Goal: Transaction & Acquisition: Purchase product/service

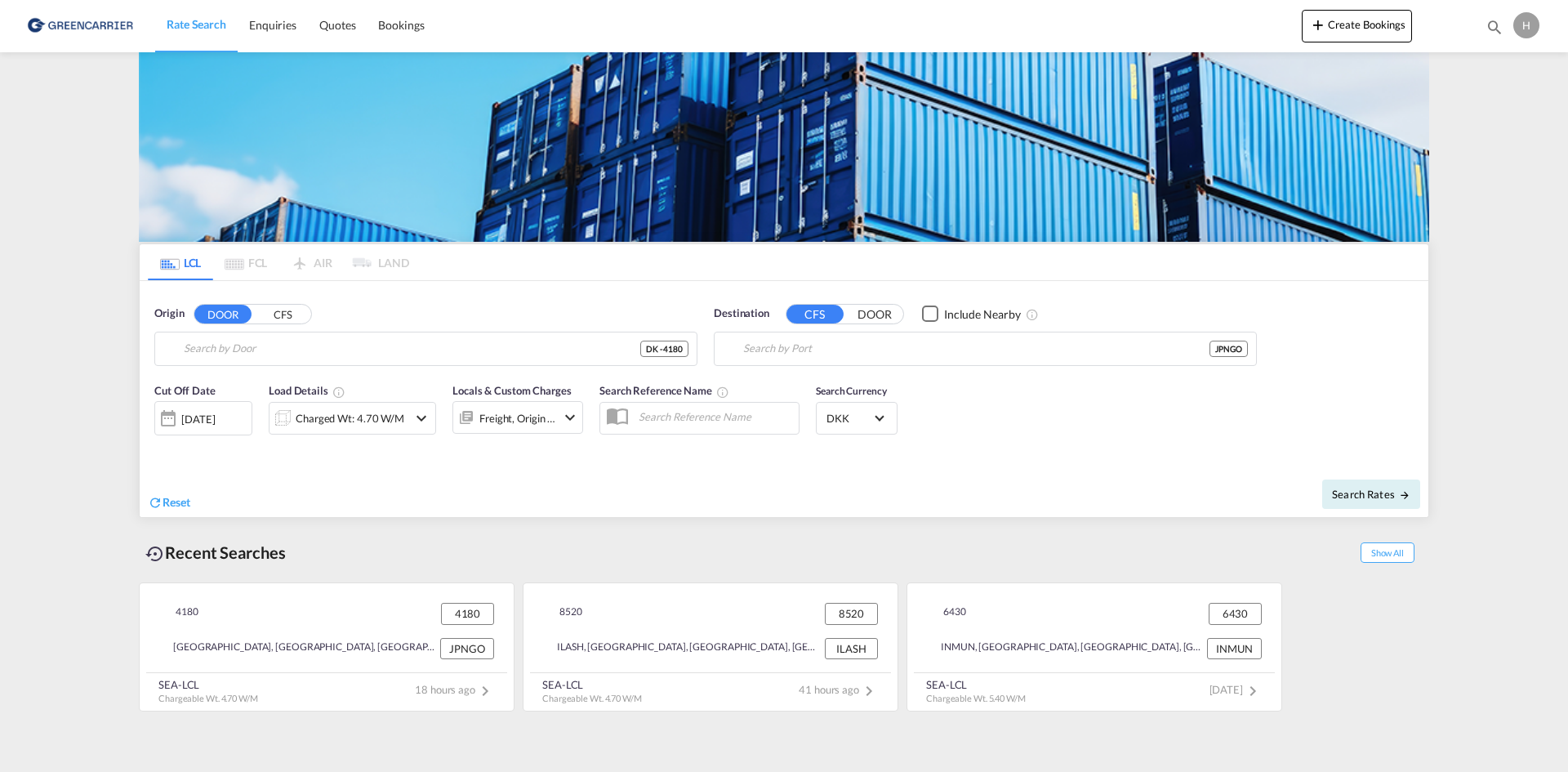
type input "DK-4180, Alsted, [GEOGRAPHIC_DATA], [GEOGRAPHIC_DATA], [GEOGRAPHIC_DATA], [GEOG…"
type input "[GEOGRAPHIC_DATA], [GEOGRAPHIC_DATA], [GEOGRAPHIC_DATA]"
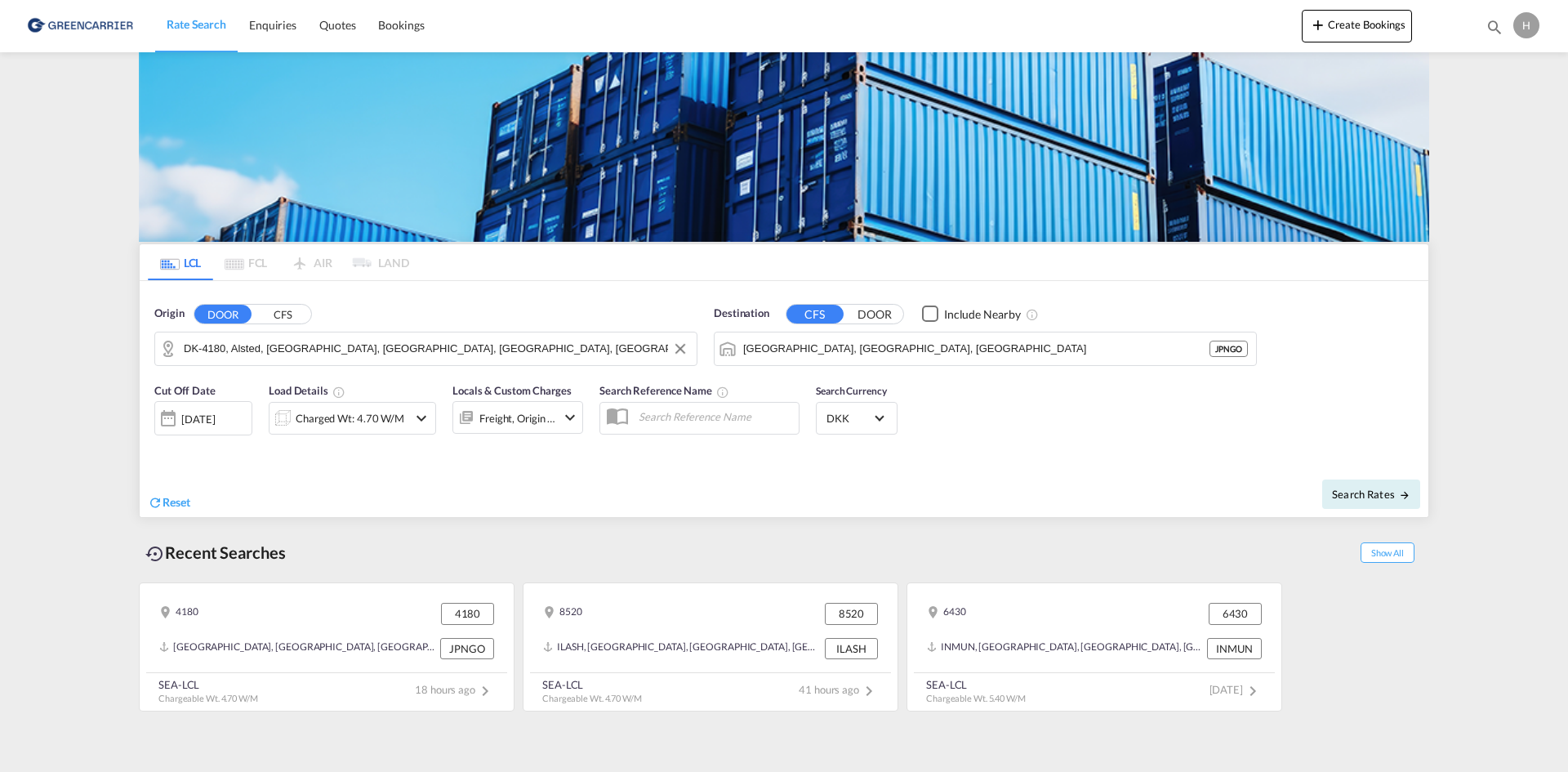
click at [405, 362] on md-autocomplete-wrap "DK-4180, Alsted, [GEOGRAPHIC_DATA], [GEOGRAPHIC_DATA], [GEOGRAPHIC_DATA], [GEOG…" at bounding box center [435, 353] width 504 height 33
click at [688, 347] on md-icon "Clear Input" at bounding box center [680, 348] width 18 height 18
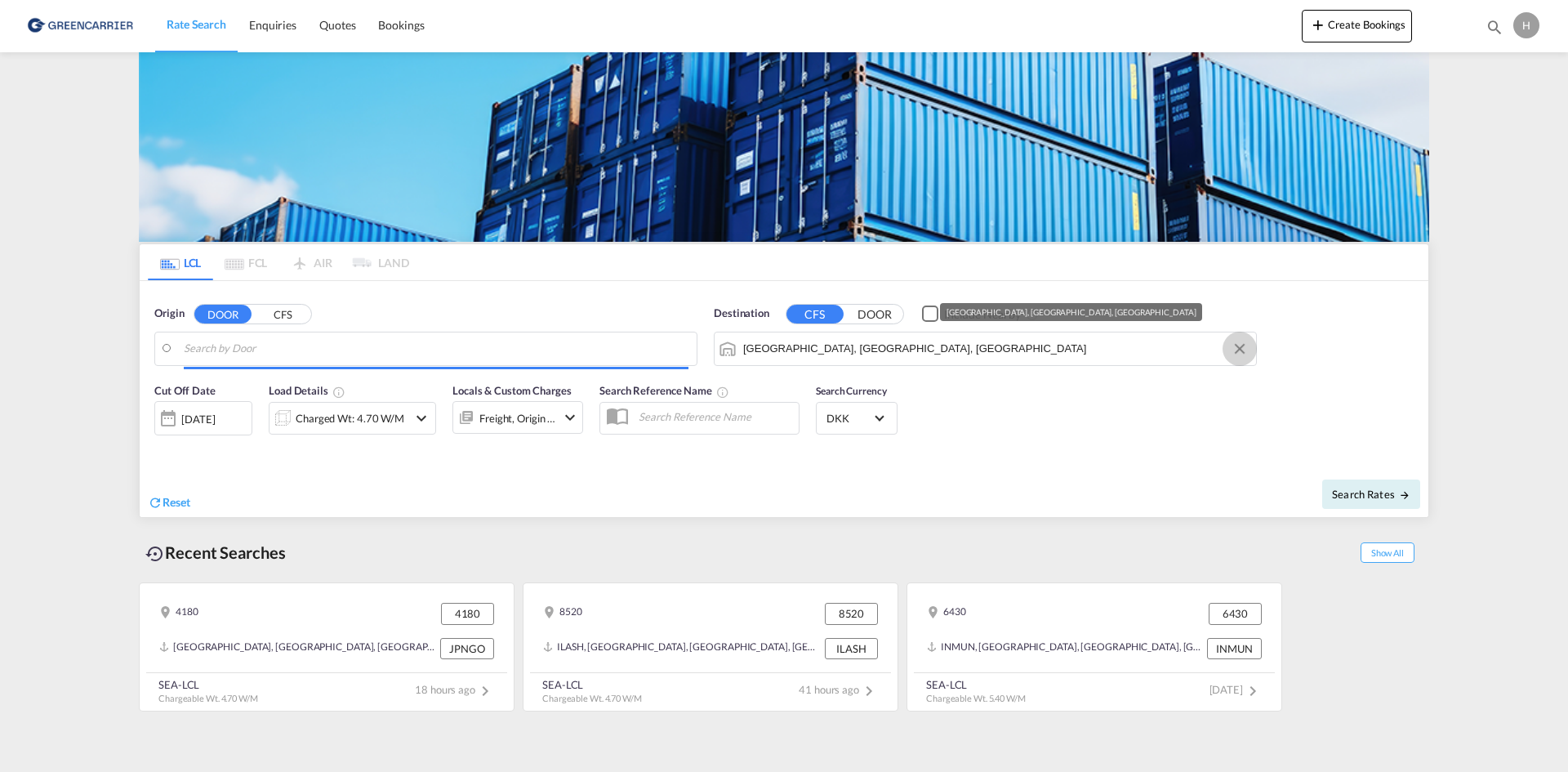
drag, startPoint x: 1243, startPoint y: 343, endPoint x: 524, endPoint y: 365, distance: 719.3
click at [1236, 343] on md-icon "Clear Input" at bounding box center [1239, 348] width 18 height 18
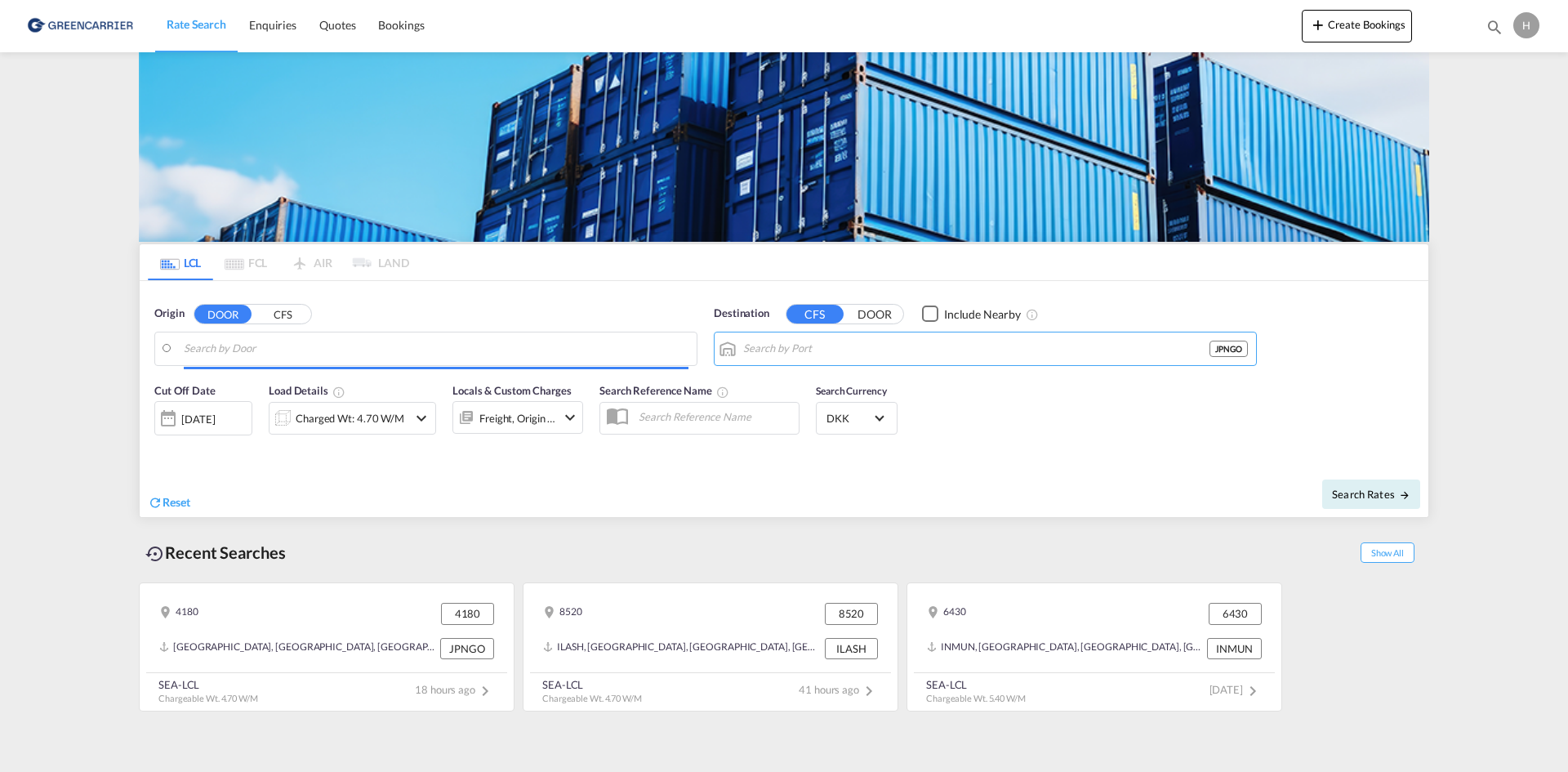
click at [468, 355] on input "Search by Door" at bounding box center [435, 348] width 504 height 24
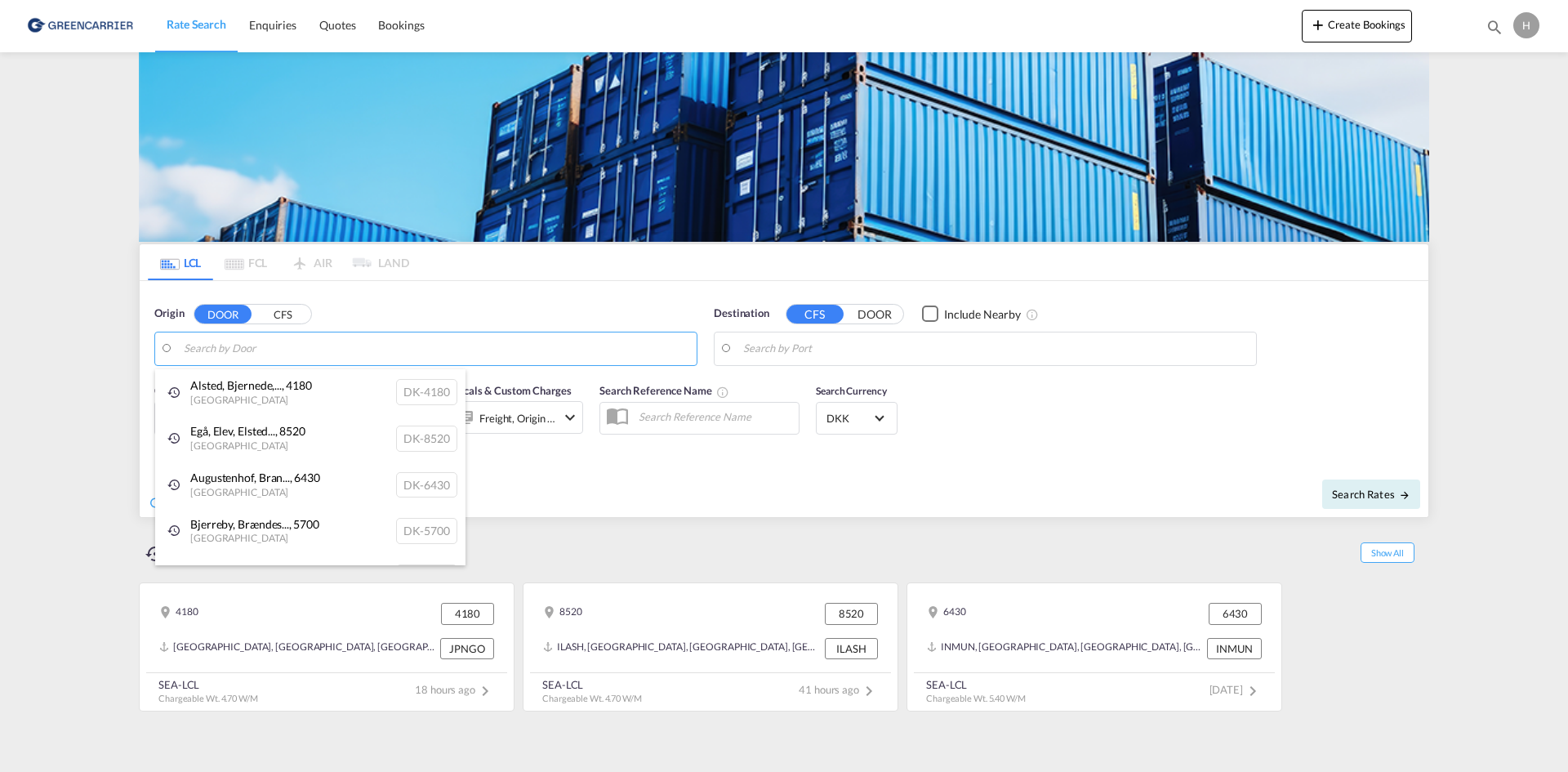
type input "b"
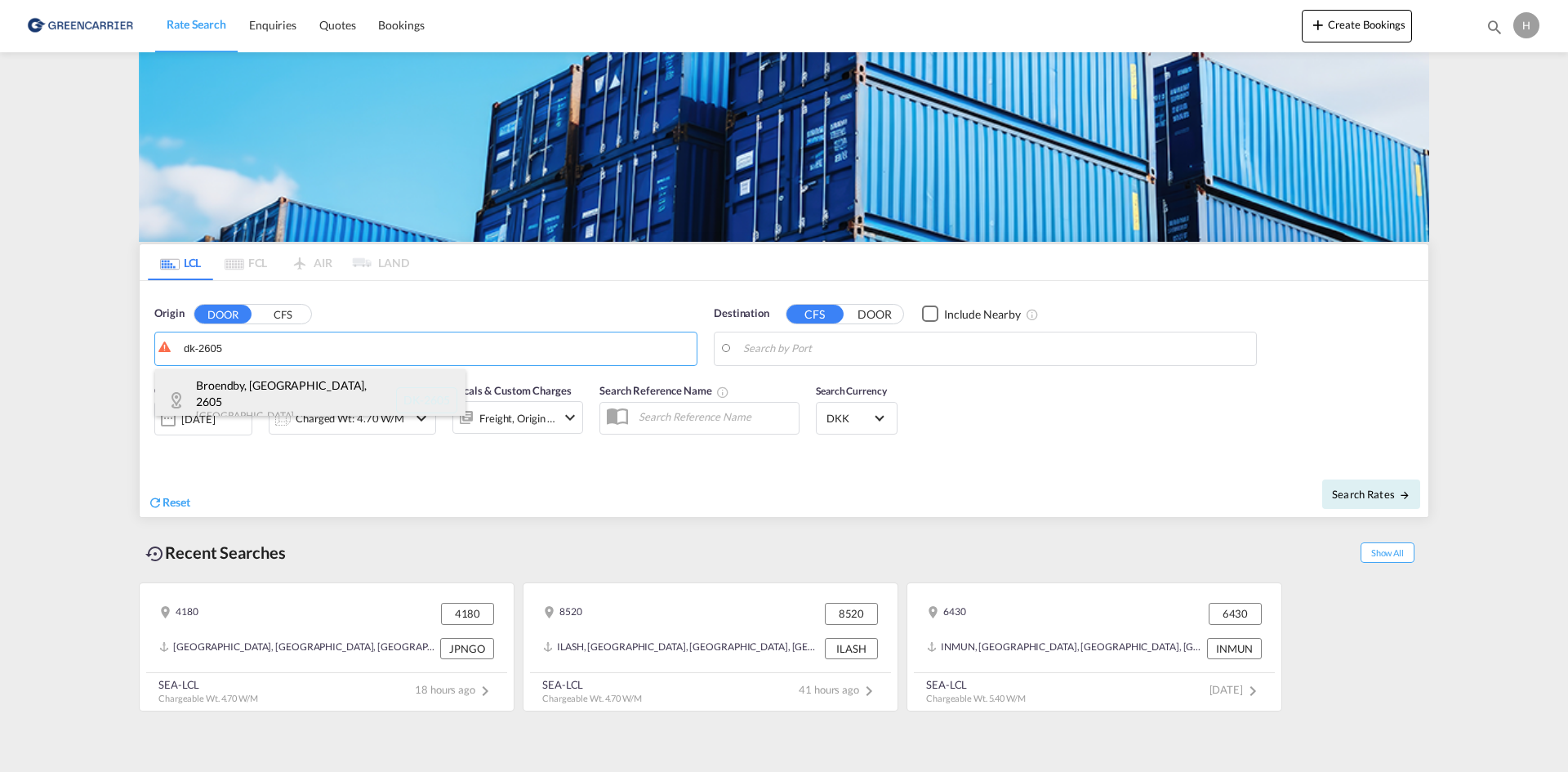
click at [304, 390] on div "Broendby, [GEOGRAPHIC_DATA] , 2605 Denmark DK-2605" at bounding box center [310, 401] width 310 height 62
type input "DK-2605, [GEOGRAPHIC_DATA], [GEOGRAPHIC_DATA]"
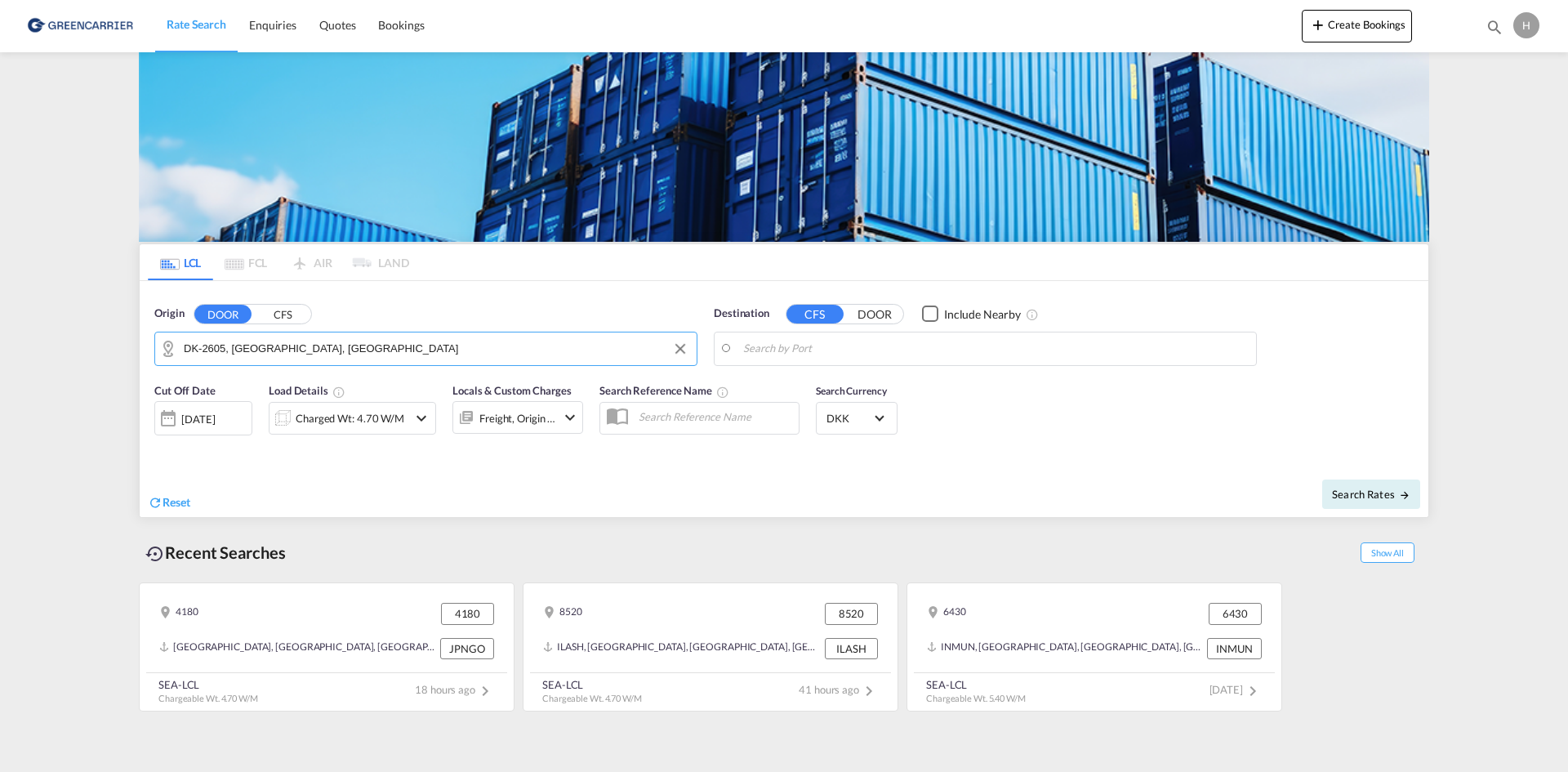
click at [842, 351] on body "Rate Search Enquiries Quotes Bookings Rate Search Enquiries" at bounding box center [784, 386] width 1568 height 772
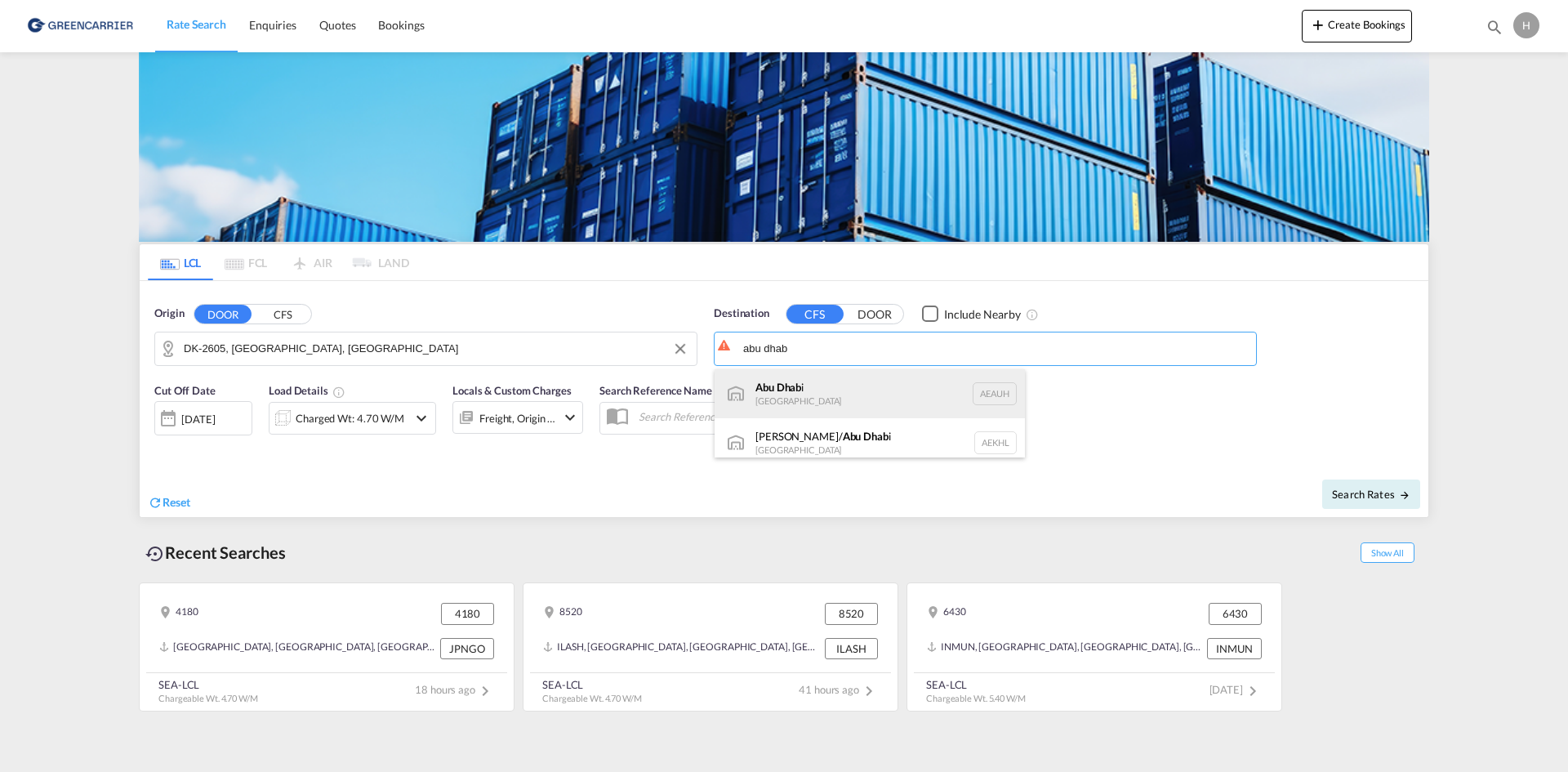
click at [834, 391] on div "Abu Dhab i [GEOGRAPHIC_DATA] [GEOGRAPHIC_DATA]" at bounding box center [870, 394] width 310 height 49
type input "[GEOGRAPHIC_DATA], [GEOGRAPHIC_DATA]"
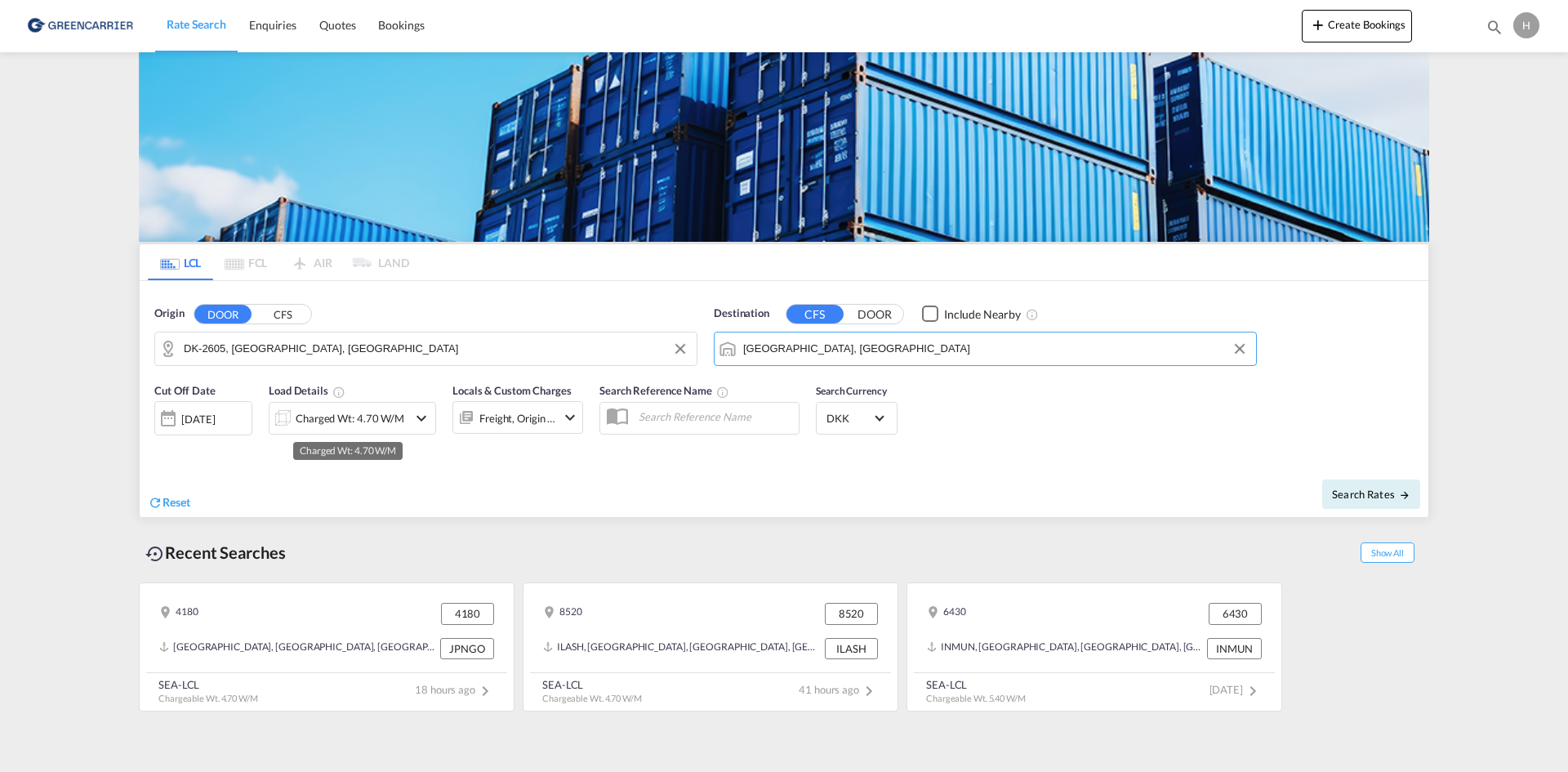
click at [298, 425] on div "Charged Wt: 4.70 W/M" at bounding box center [350, 418] width 109 height 23
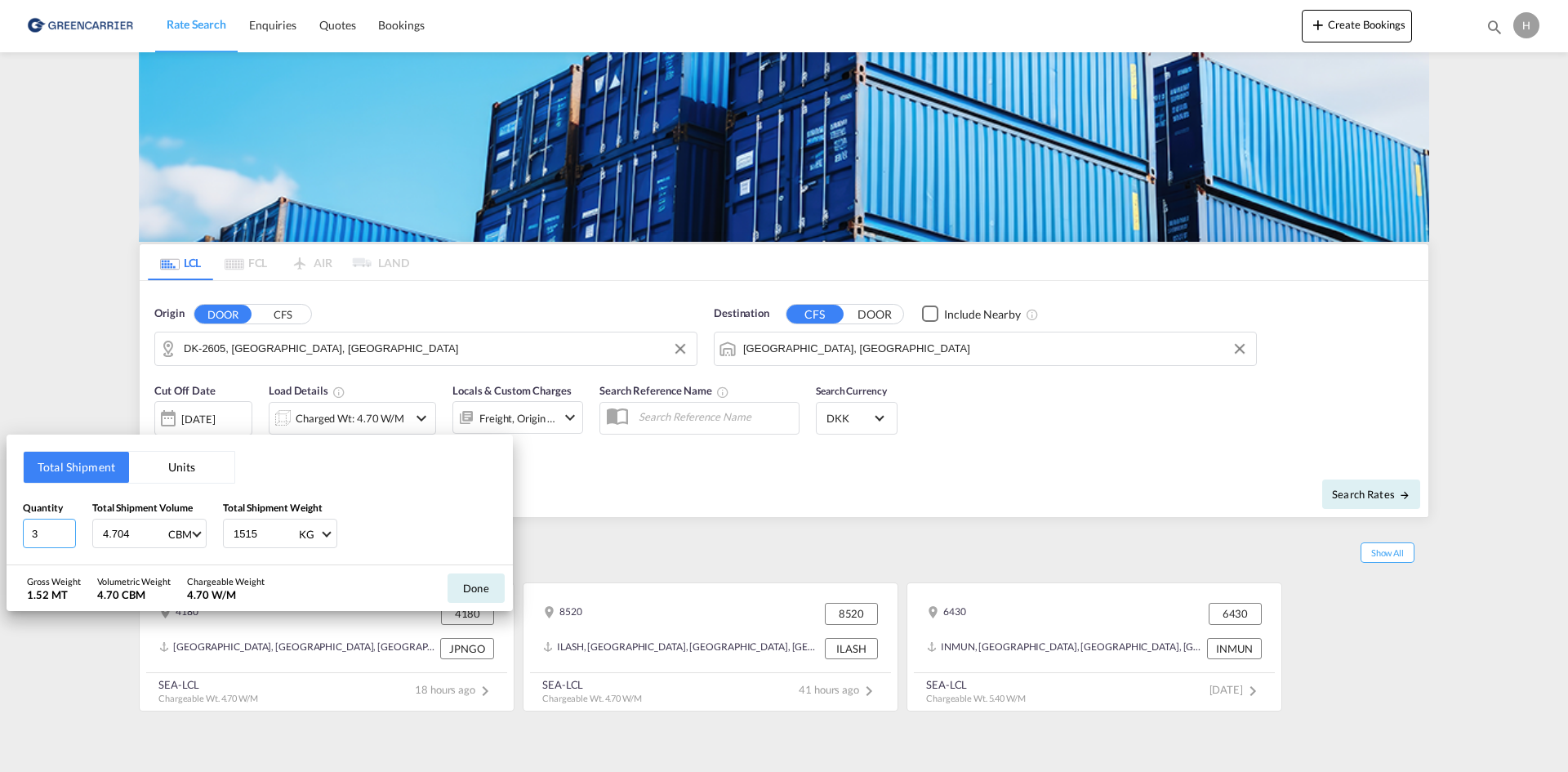
drag, startPoint x: 65, startPoint y: 533, endPoint x: 44, endPoint y: 535, distance: 21.1
click at [44, 535] on input "3" at bounding box center [49, 533] width 53 height 29
drag, startPoint x: 44, startPoint y: 535, endPoint x: 12, endPoint y: 535, distance: 32.0
click at [12, 535] on div "Total Shipment Units Quantity 3 Total Shipment Volume 4.704 CBM CBM CFT Total S…" at bounding box center [260, 499] width 506 height 131
type input "4"
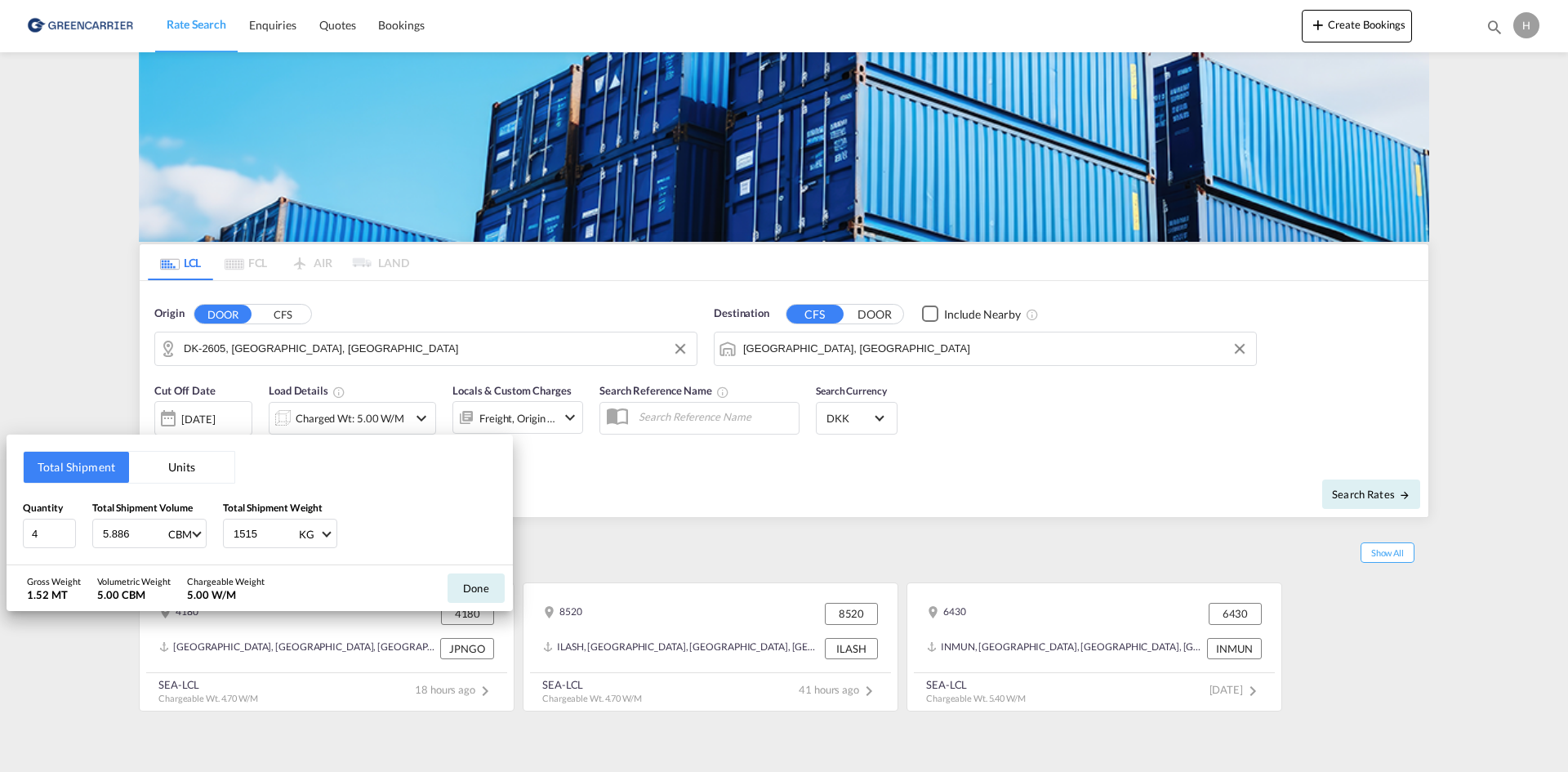
type input "5.886"
type input "1627"
click at [476, 588] on button "Done" at bounding box center [475, 588] width 57 height 29
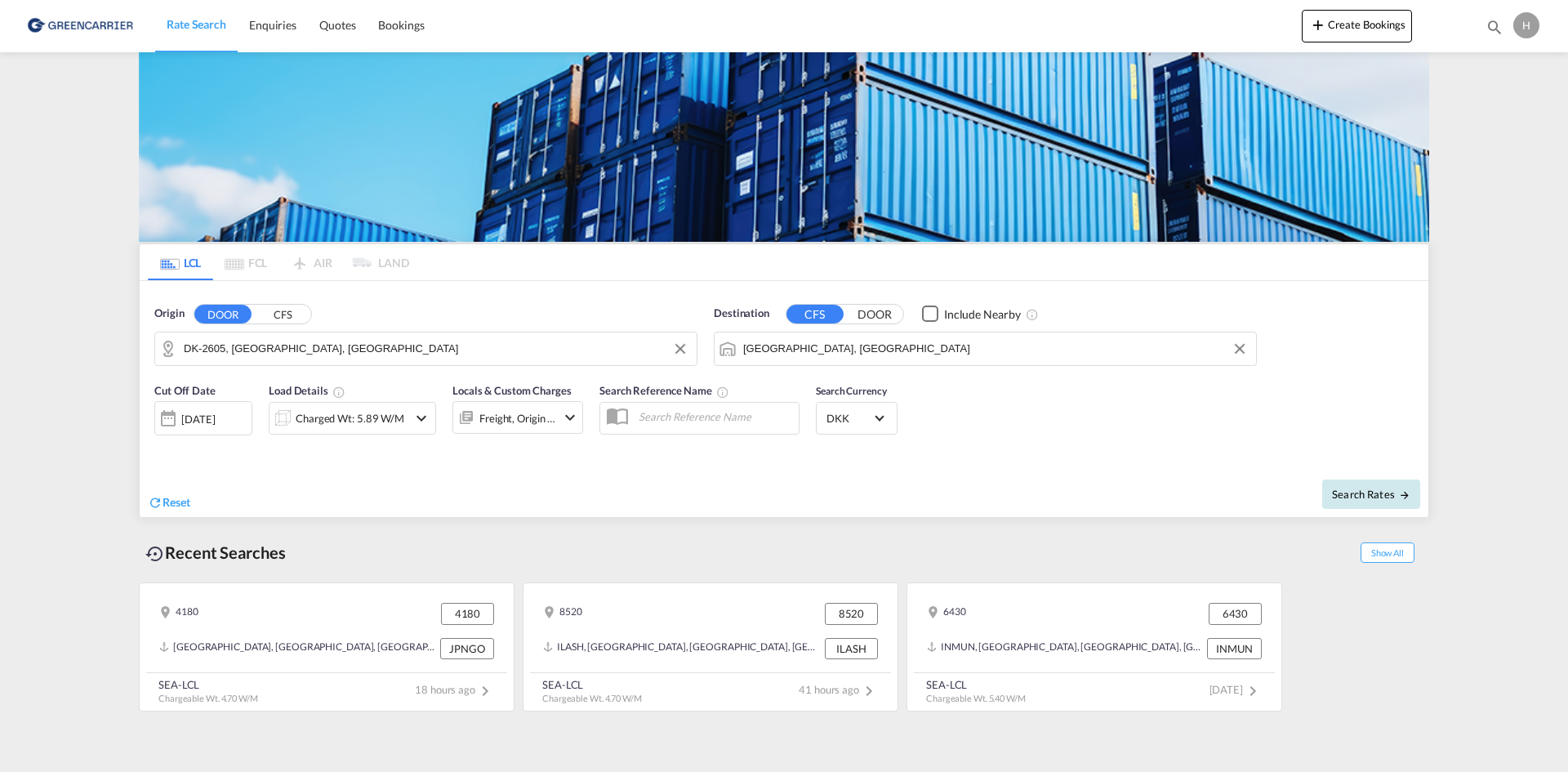
click at [1356, 495] on span "Search Rates" at bounding box center [1370, 494] width 79 height 13
type input "2605 to AEAUH / [DATE]"
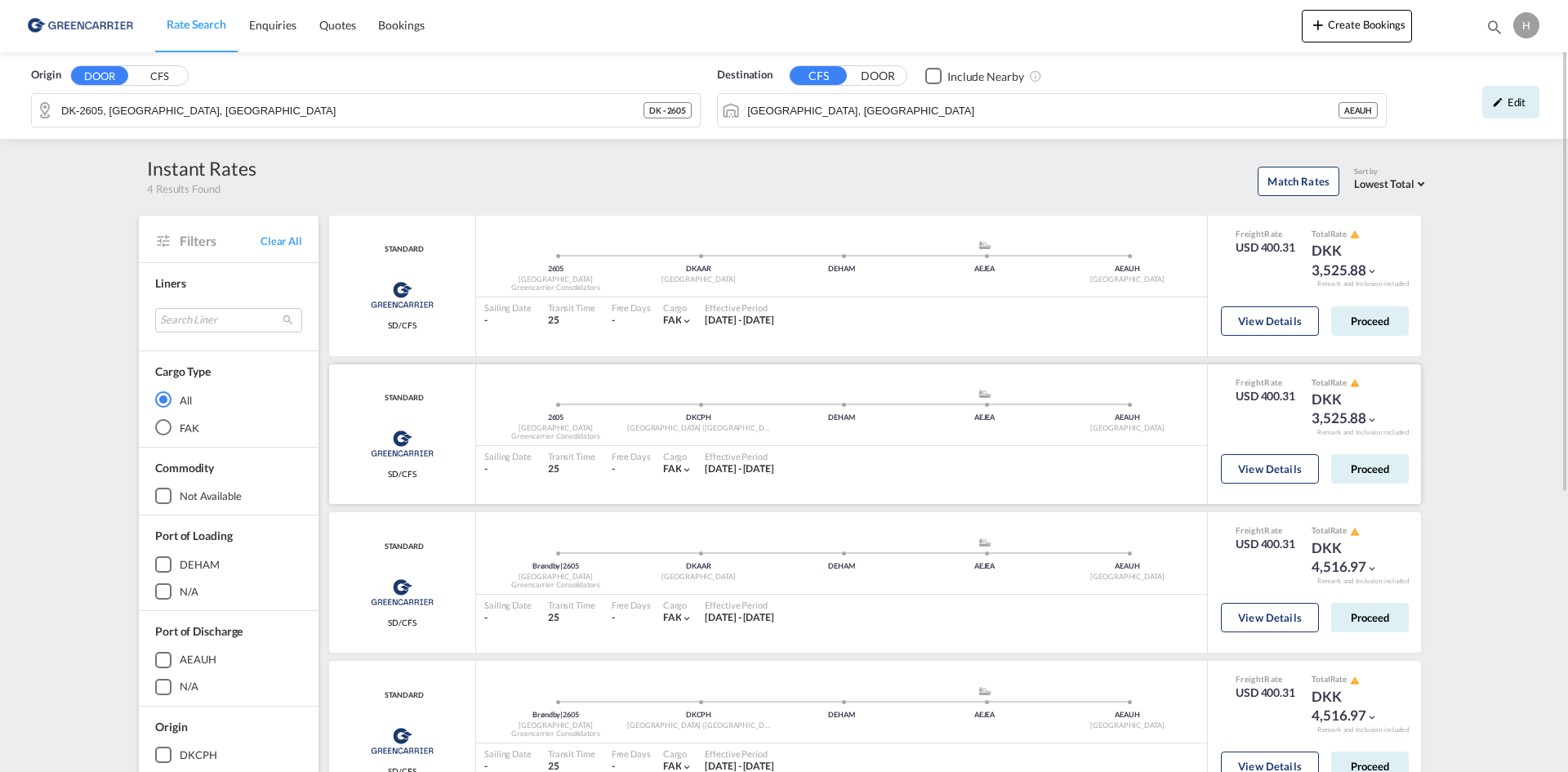
scroll to position [81, 0]
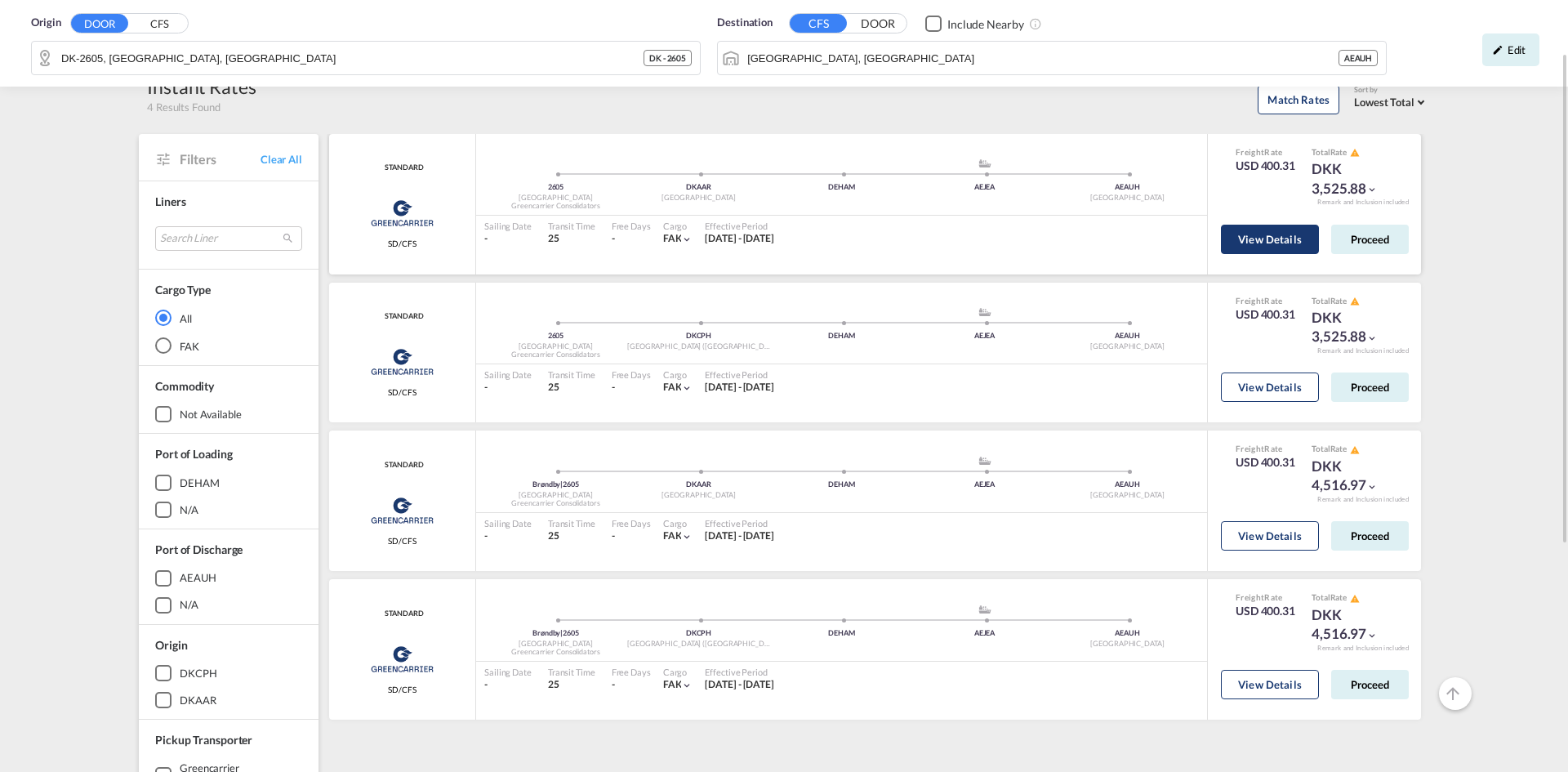
click at [1275, 237] on button "View Details" at bounding box center [1269, 240] width 98 height 29
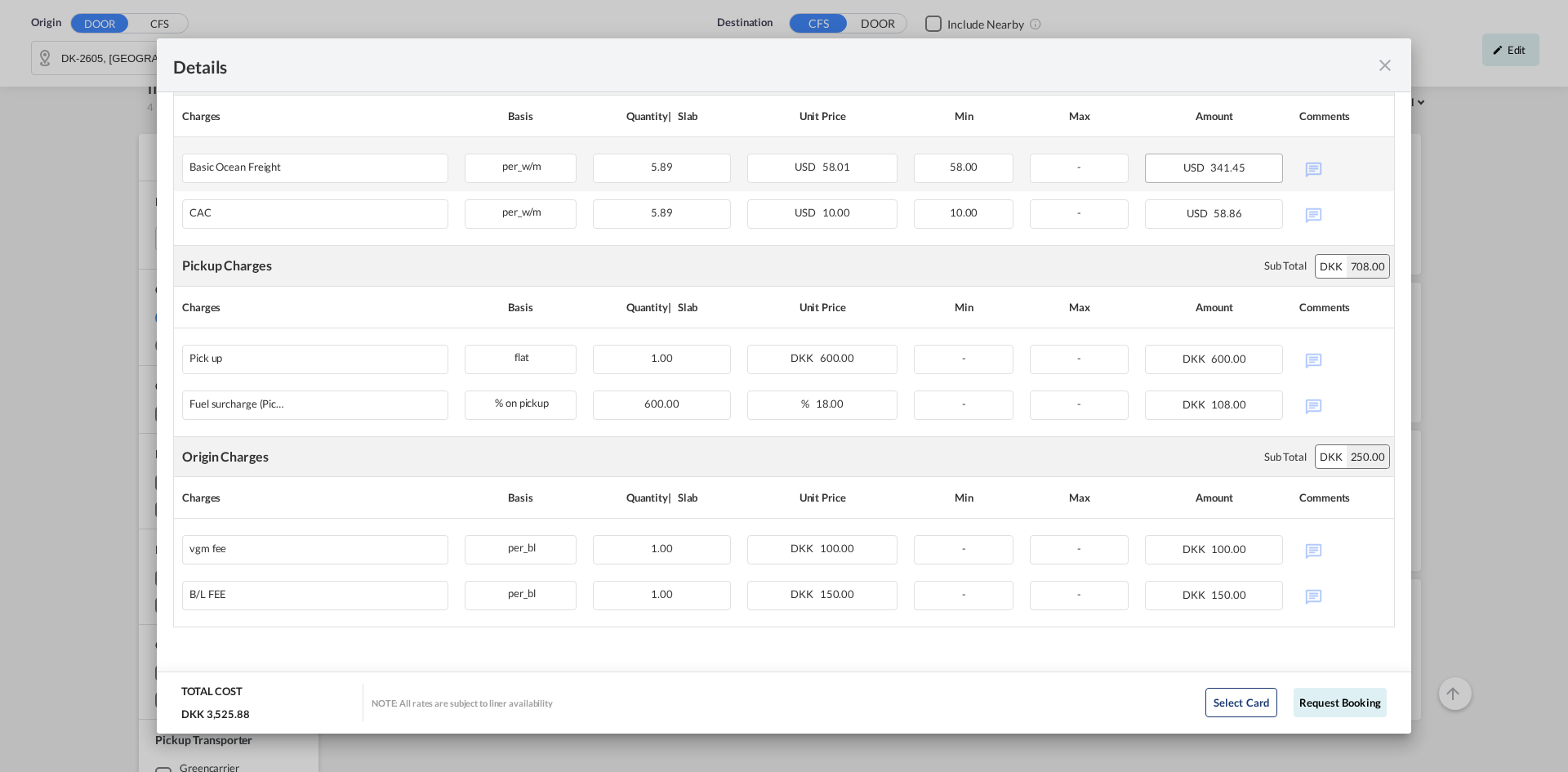
scroll to position [429, 0]
click at [1379, 67] on md-icon "icon-close fg-AAA8AD m-0 cursor" at bounding box center [1385, 65] width 19 height 19
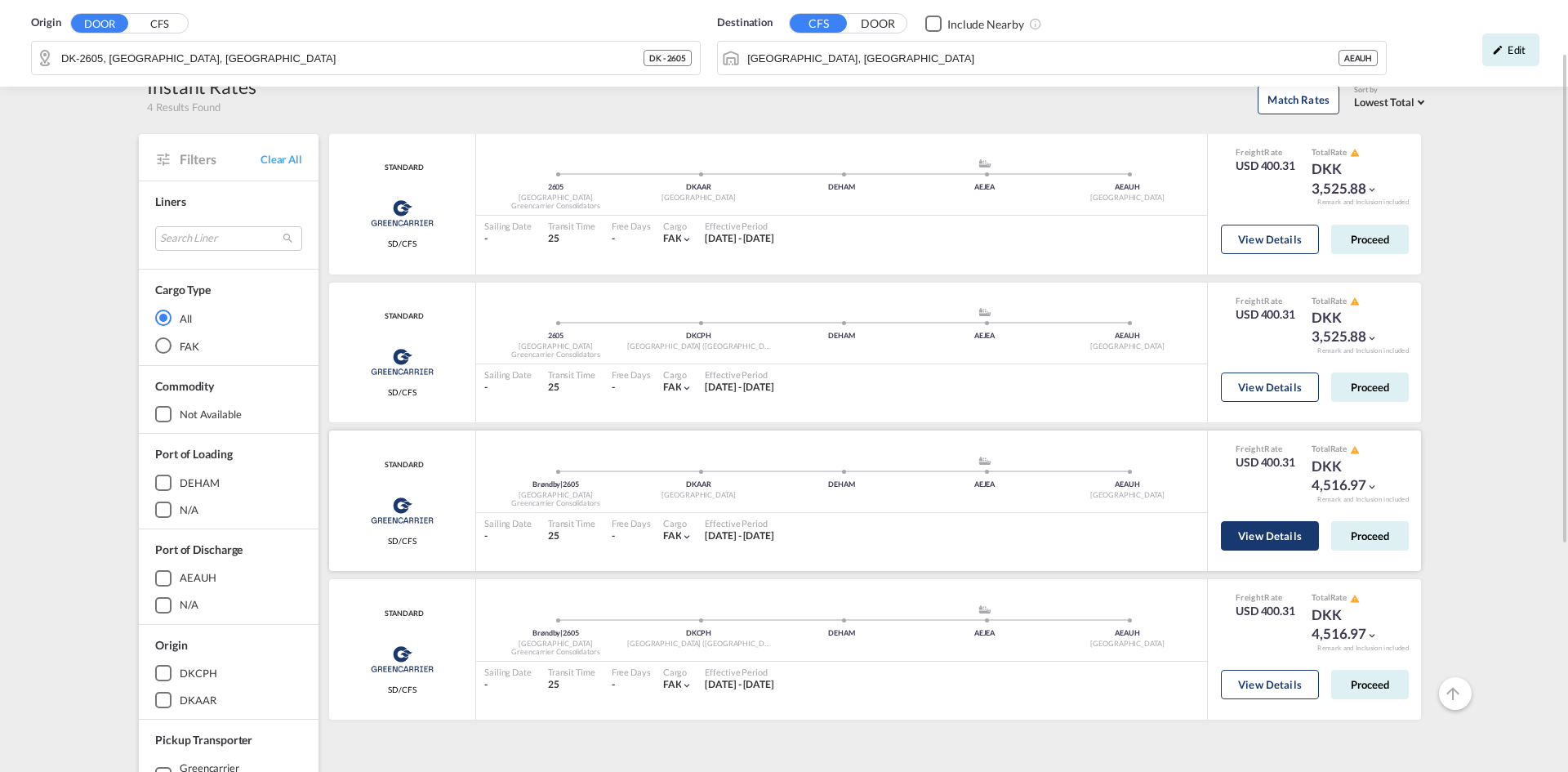
click at [1237, 254] on button "View Details" at bounding box center [1269, 240] width 98 height 29
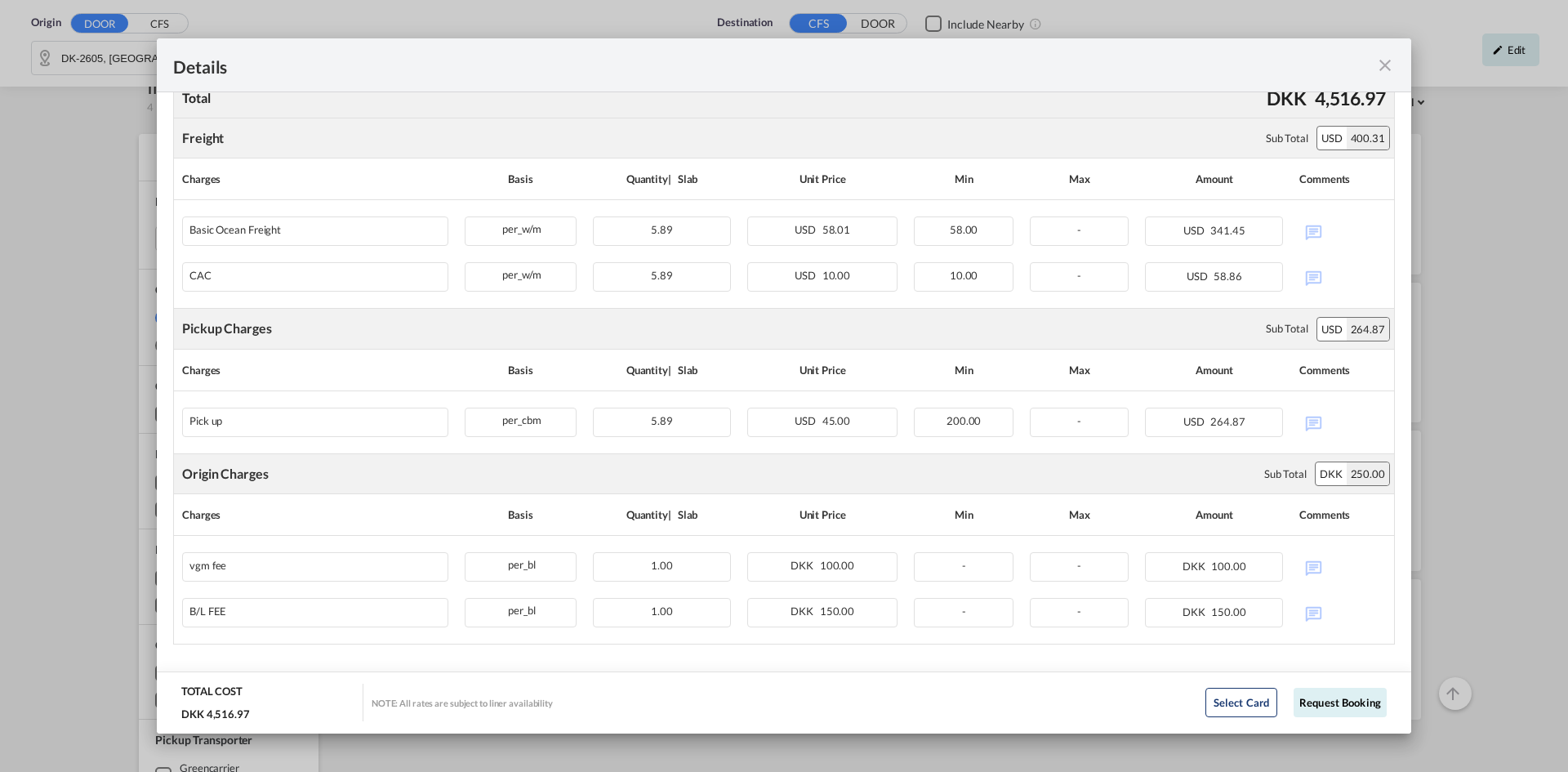
scroll to position [397, 0]
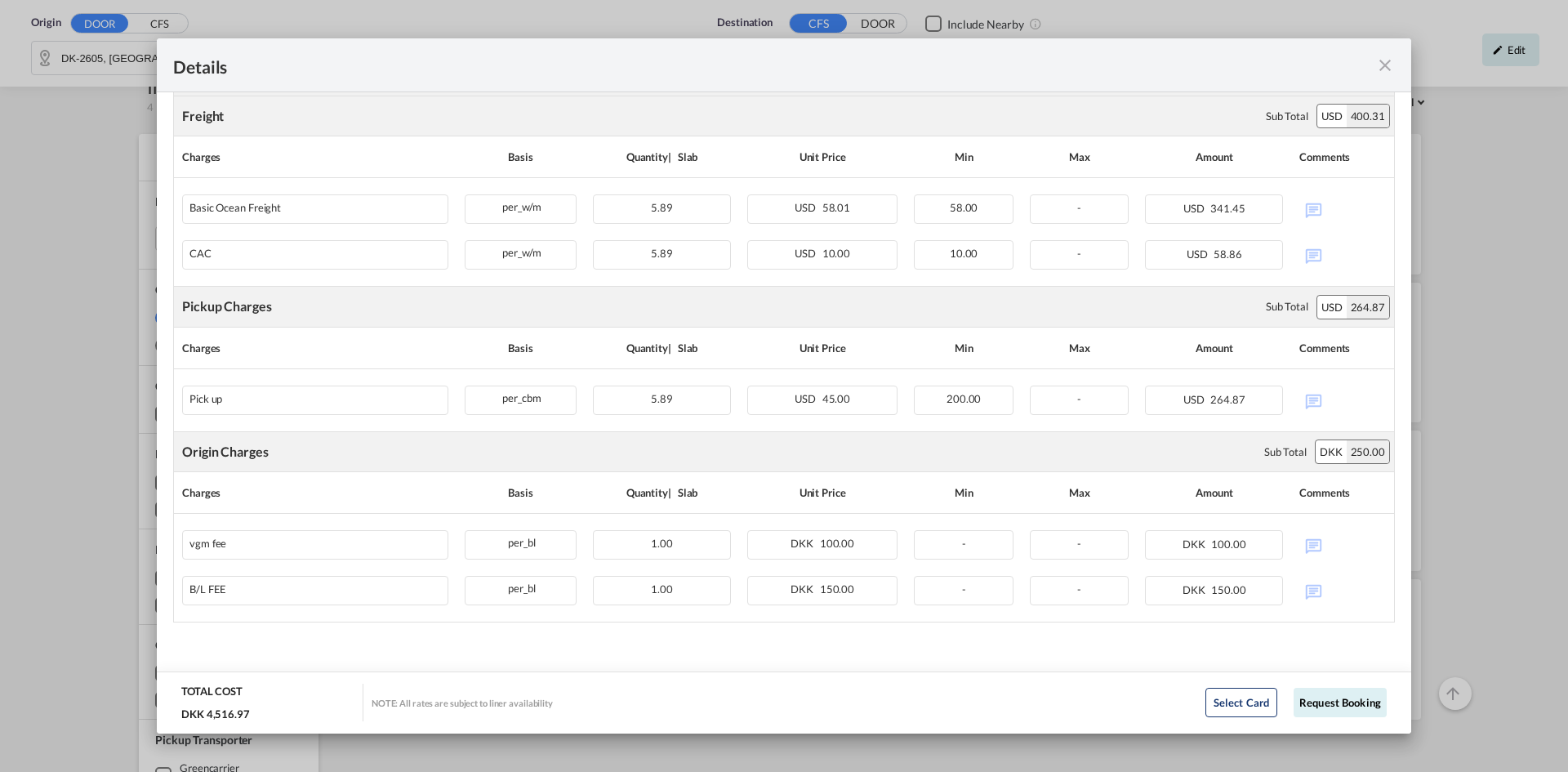
click at [1388, 63] on md-icon "icon-close fg-AAA8AD m-0 cursor" at bounding box center [1385, 65] width 19 height 19
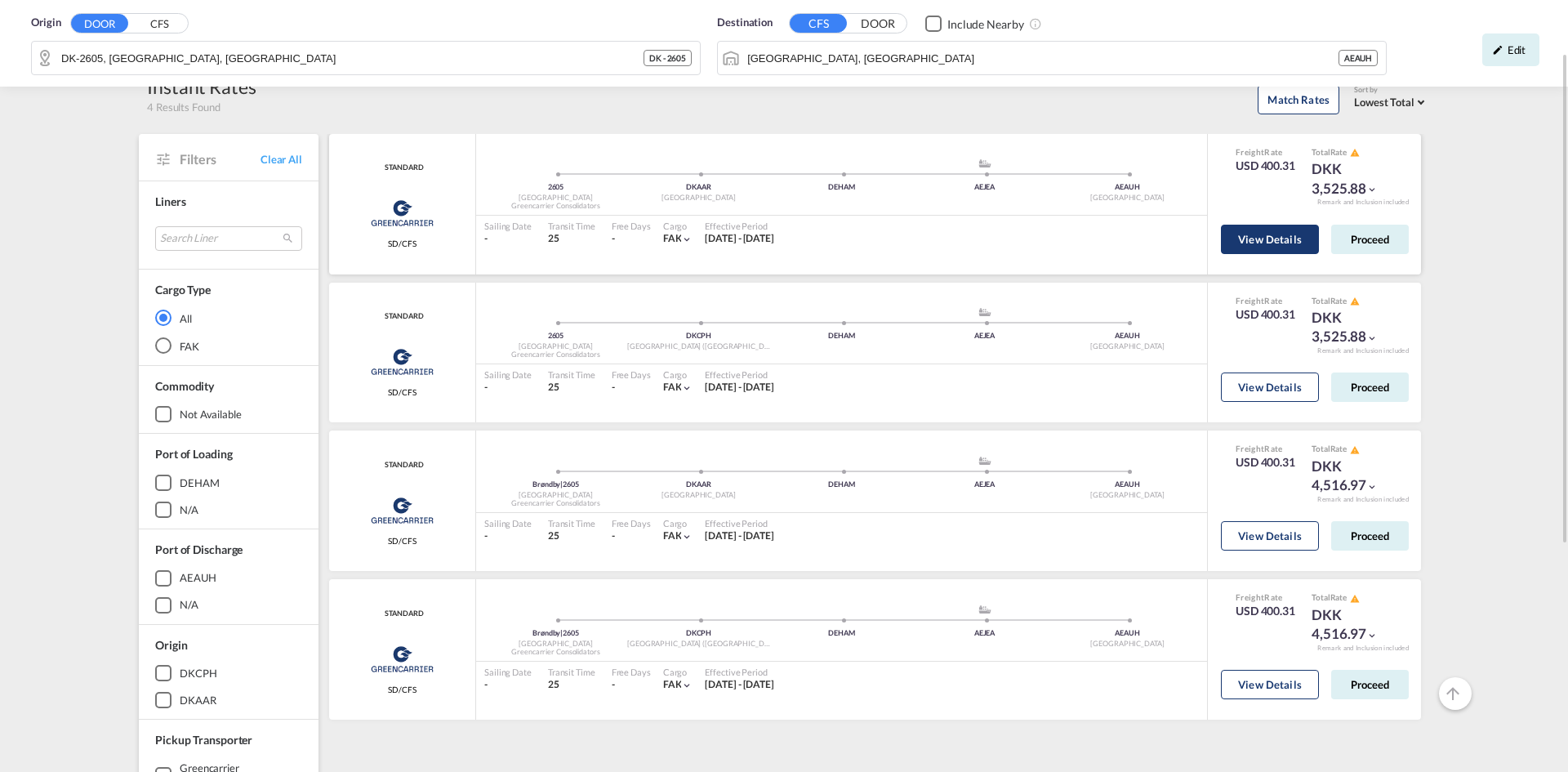
click at [1272, 248] on button "View Details" at bounding box center [1269, 240] width 98 height 29
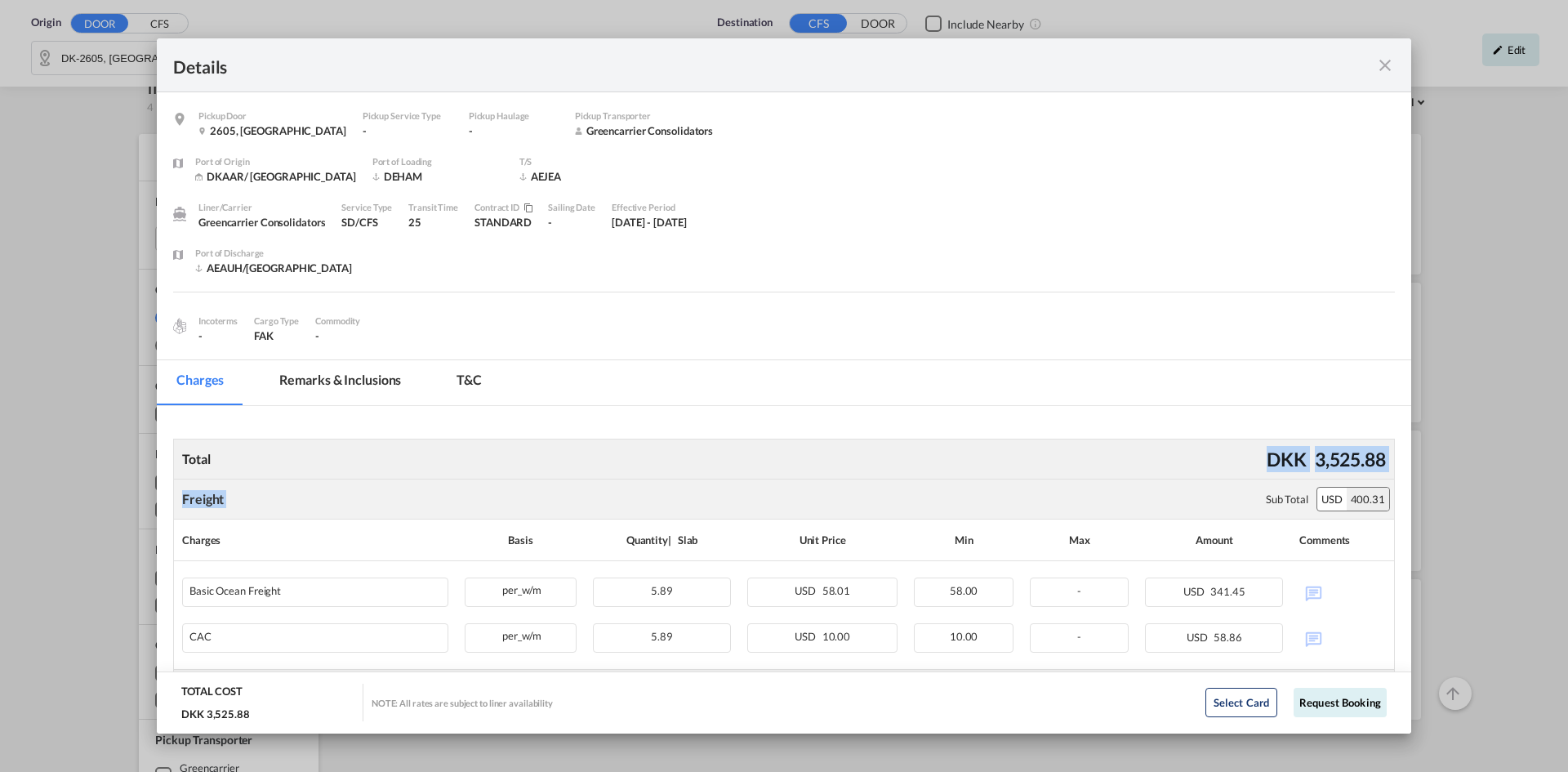
click at [1015, 463] on air-lcl-rate-modification "Total DKK 3,525.88 Freight Please enter leg name Leg Name Already Exists Sub To…" at bounding box center [784, 736] width 1222 height 628
click at [1026, 335] on div "Incoterms - Cargo Type FAK Commodity -" at bounding box center [784, 324] width 1222 height 38
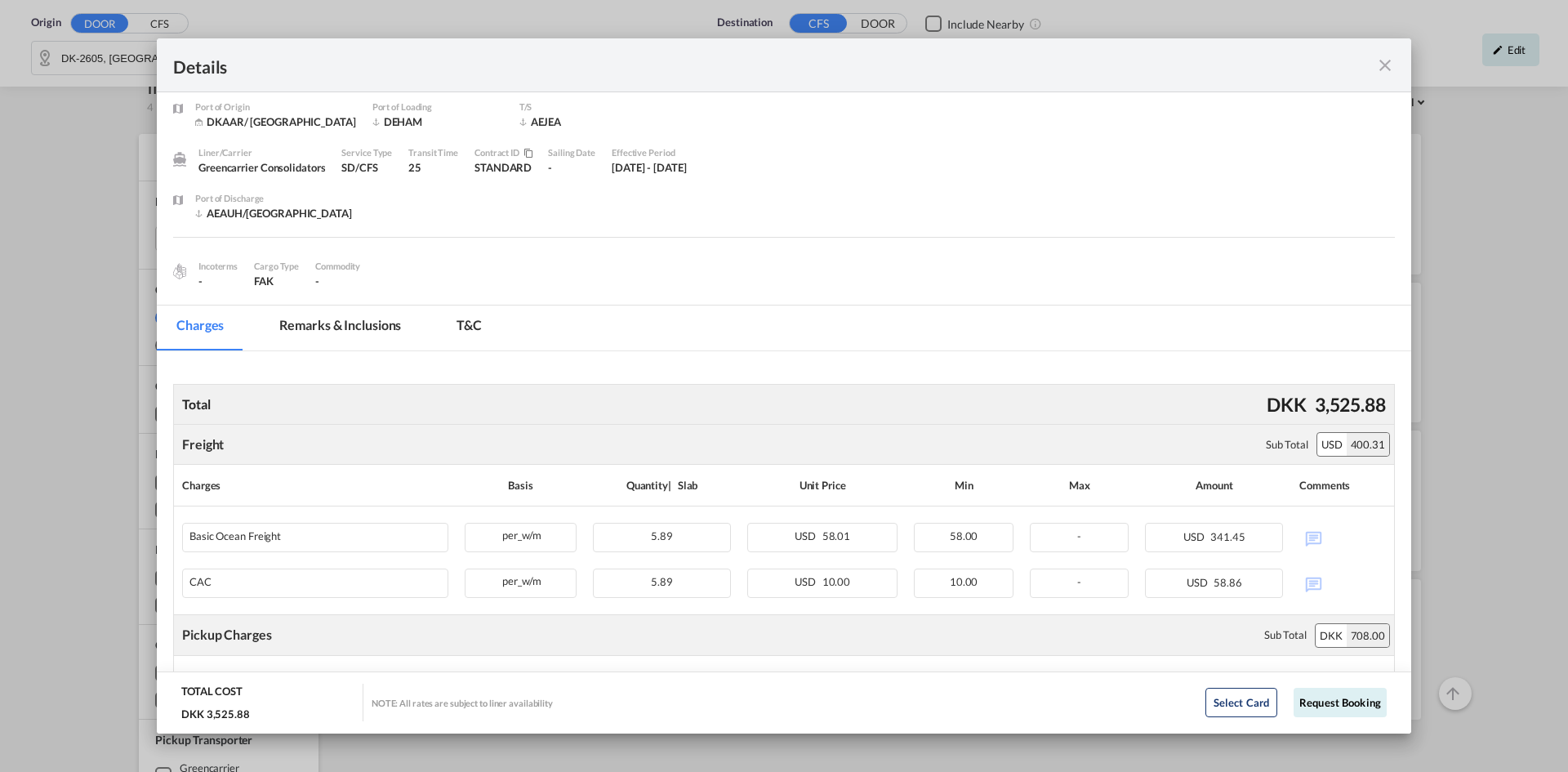
scroll to position [81, 0]
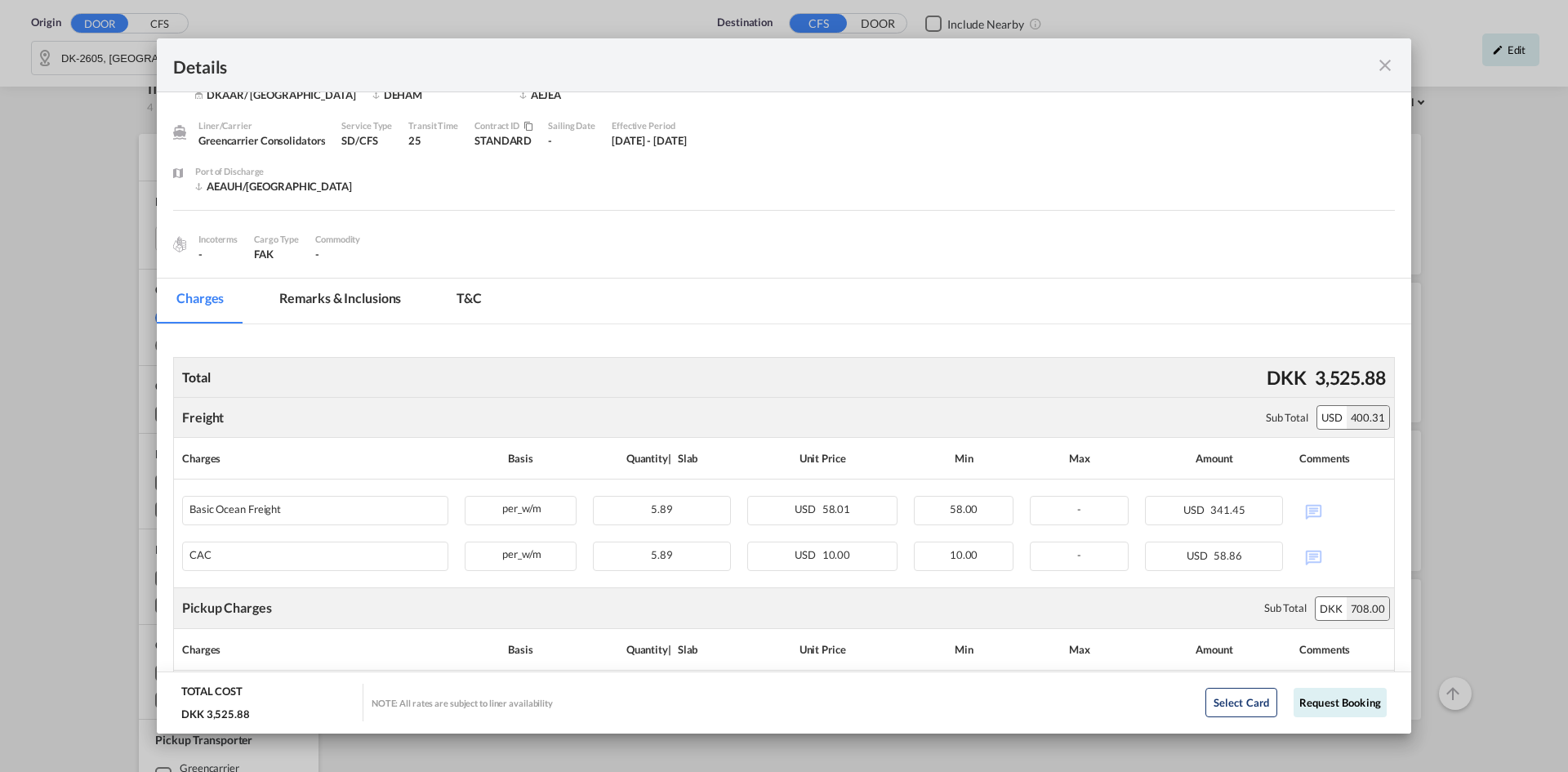
click at [1382, 65] on md-icon "icon-close fg-AAA8AD m-0 cursor" at bounding box center [1385, 65] width 19 height 19
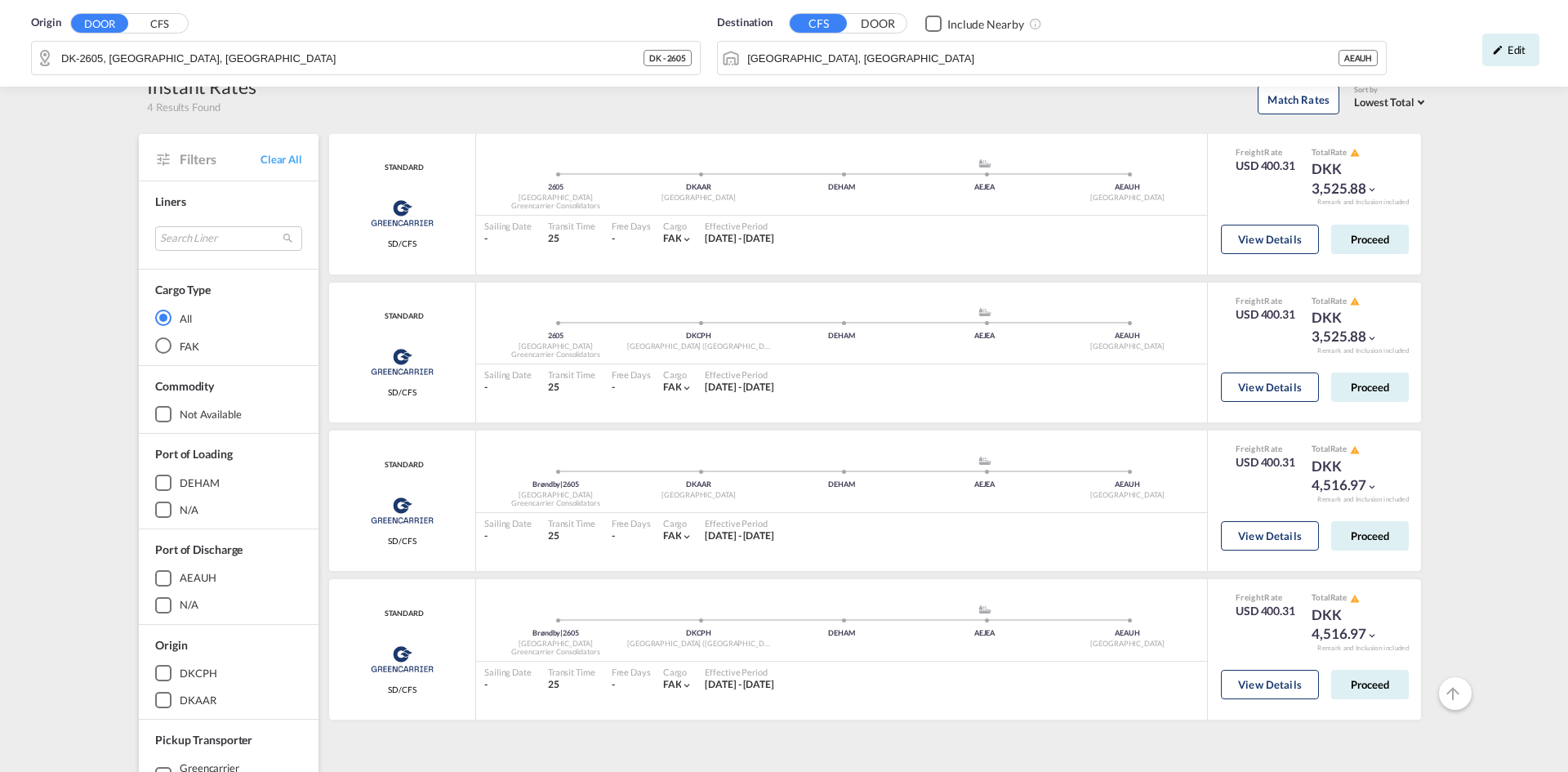
click at [1545, 50] on div "Details Pickup Door 2605, [GEOGRAPHIC_DATA] Pickup Service Type - Pickup Haulag…" at bounding box center [784, 386] width 1568 height 772
click at [1506, 48] on div "Edit" at bounding box center [1510, 50] width 57 height 33
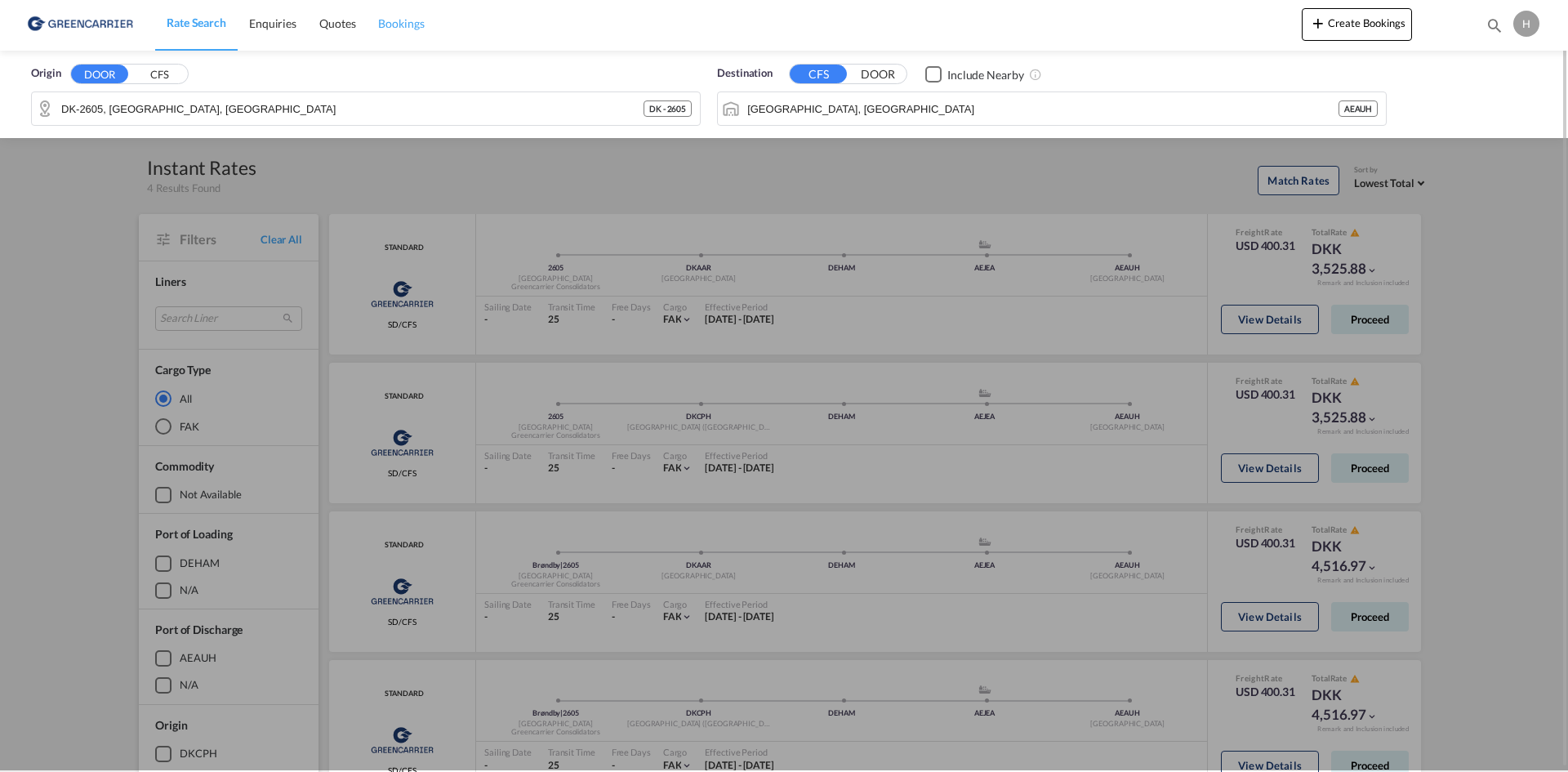
scroll to position [0, 0]
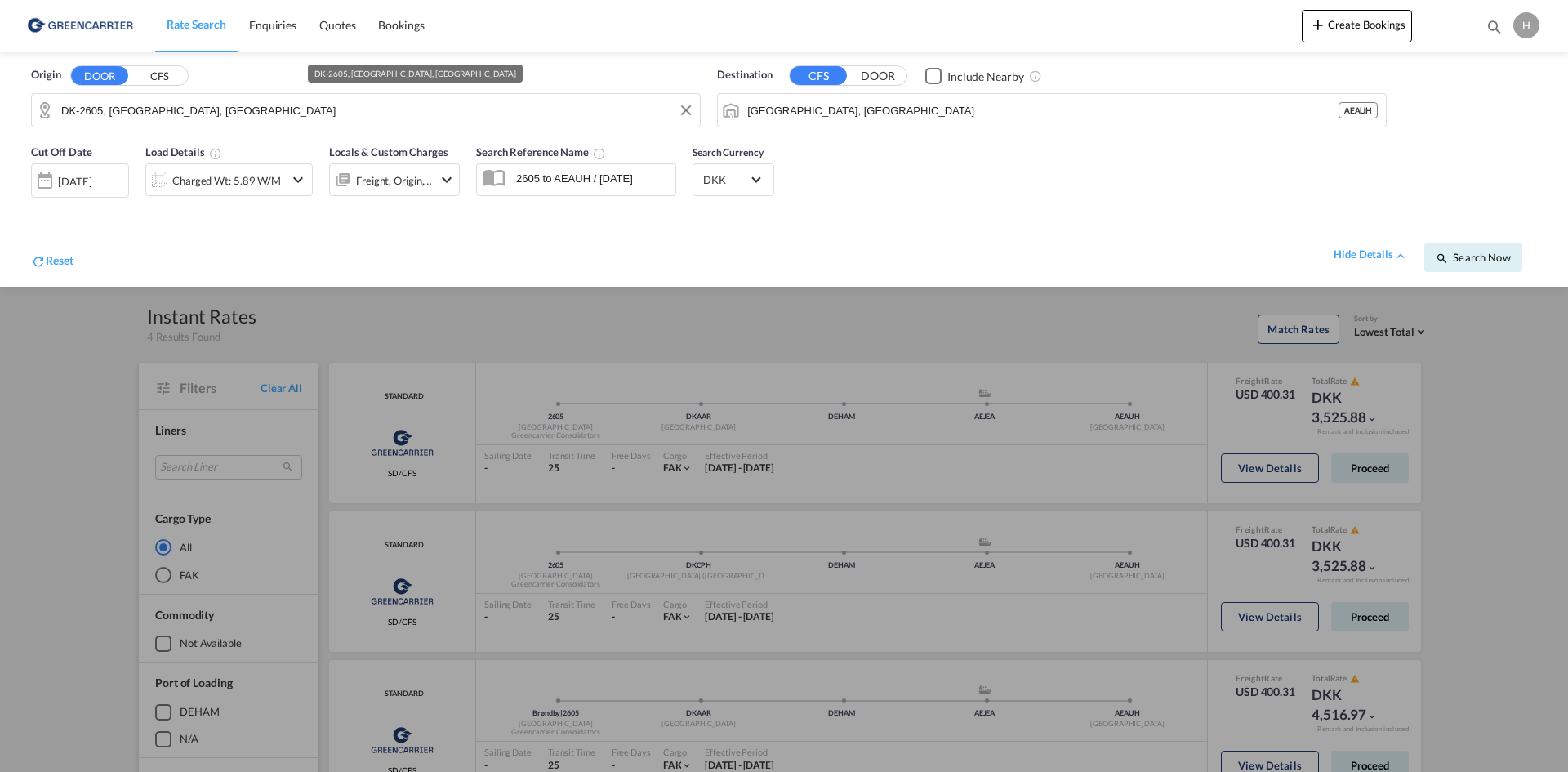
click at [238, 117] on input "DK-2605, [GEOGRAPHIC_DATA], [GEOGRAPHIC_DATA]" at bounding box center [376, 110] width 630 height 24
type input "k"
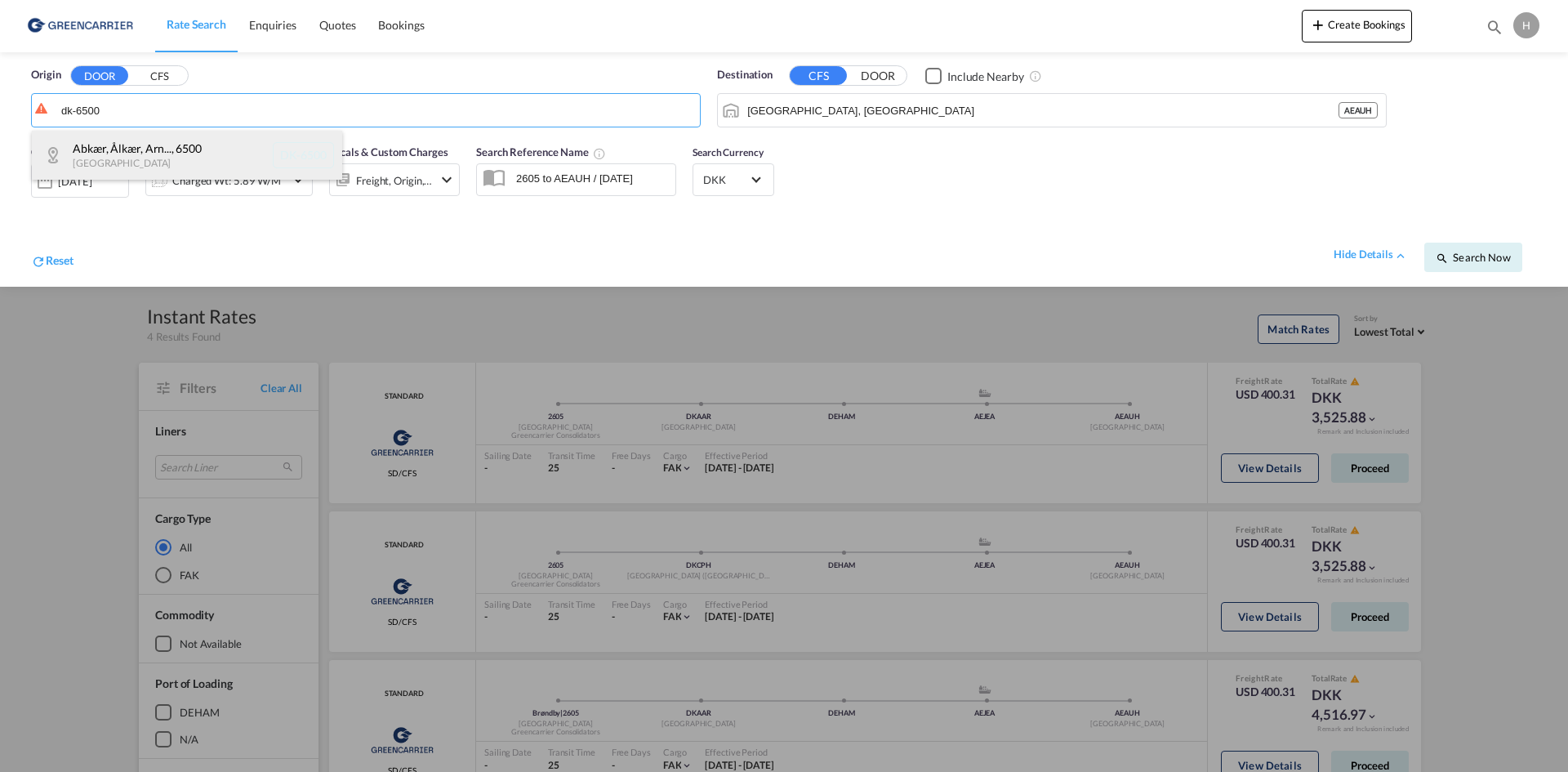
click at [217, 146] on div "Abkær, Ålkær, Arn... , 6500 Denmark DK-6500" at bounding box center [187, 155] width 310 height 49
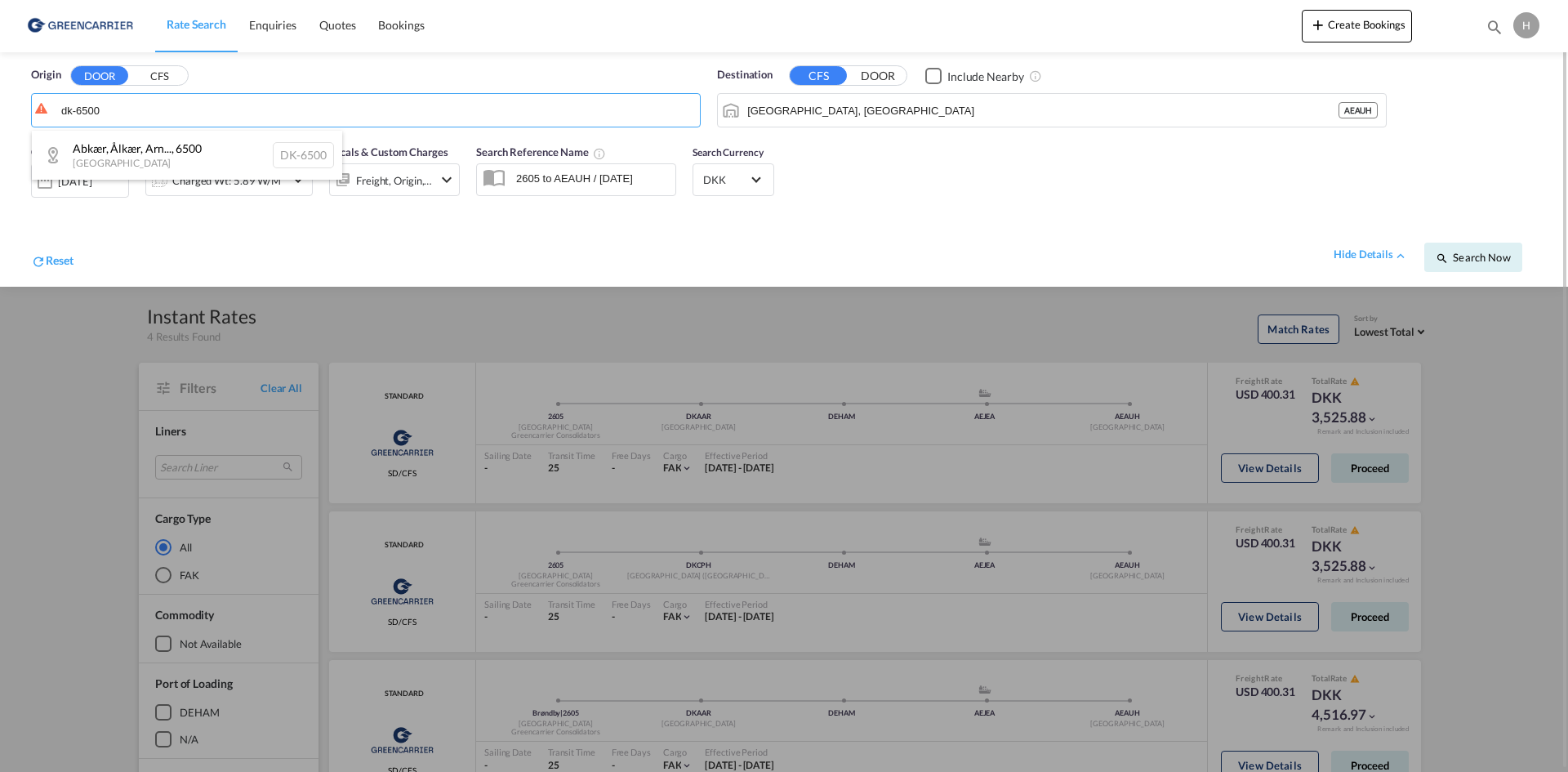
type input "DK-6500, Abkær, [GEOGRAPHIC_DATA], [GEOGRAPHIC_DATA], [GEOGRAPHIC_DATA], [GEOGR…"
click at [791, 116] on input "[GEOGRAPHIC_DATA], [GEOGRAPHIC_DATA]" at bounding box center [1042, 110] width 592 height 24
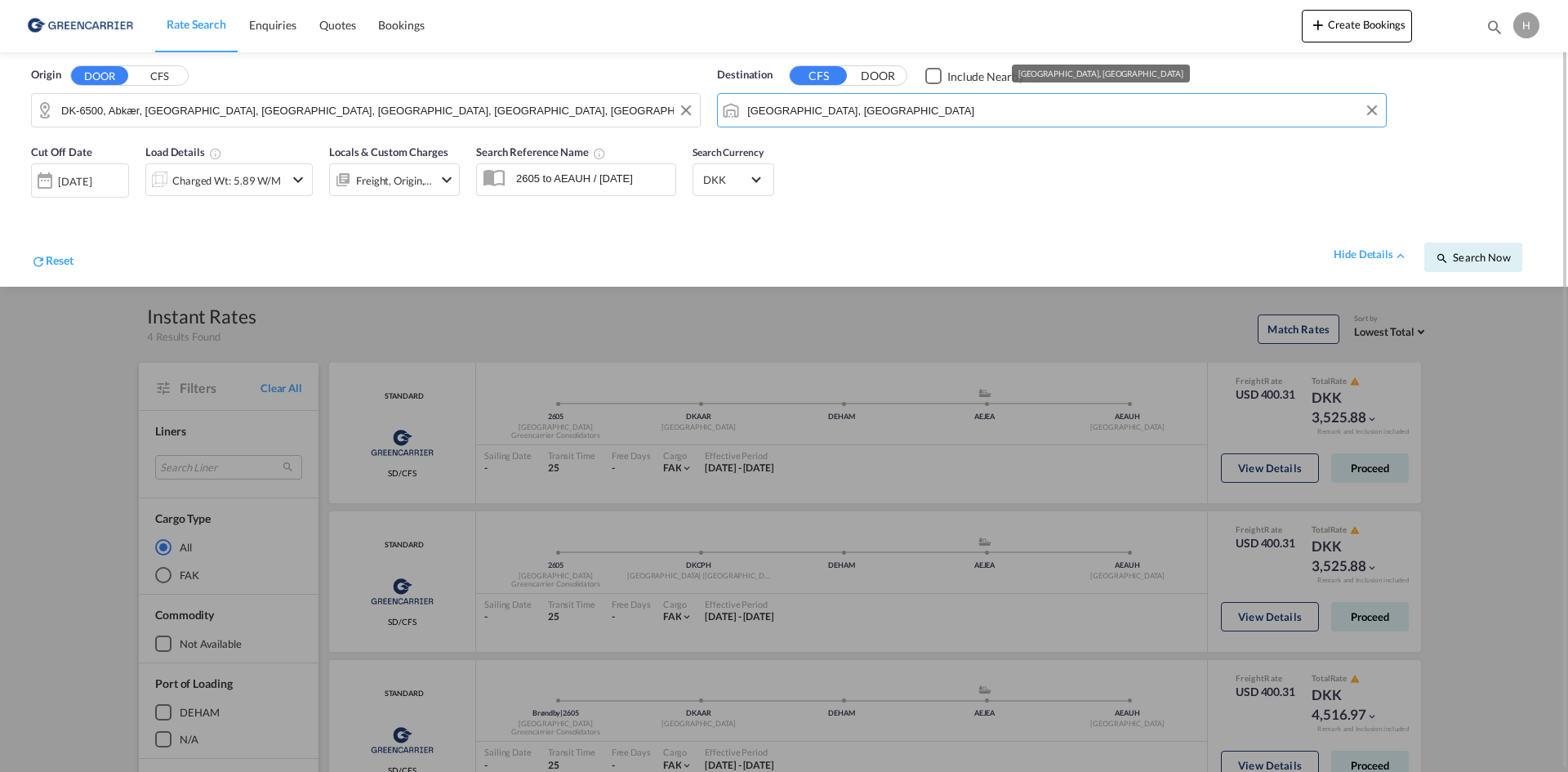
type input "o"
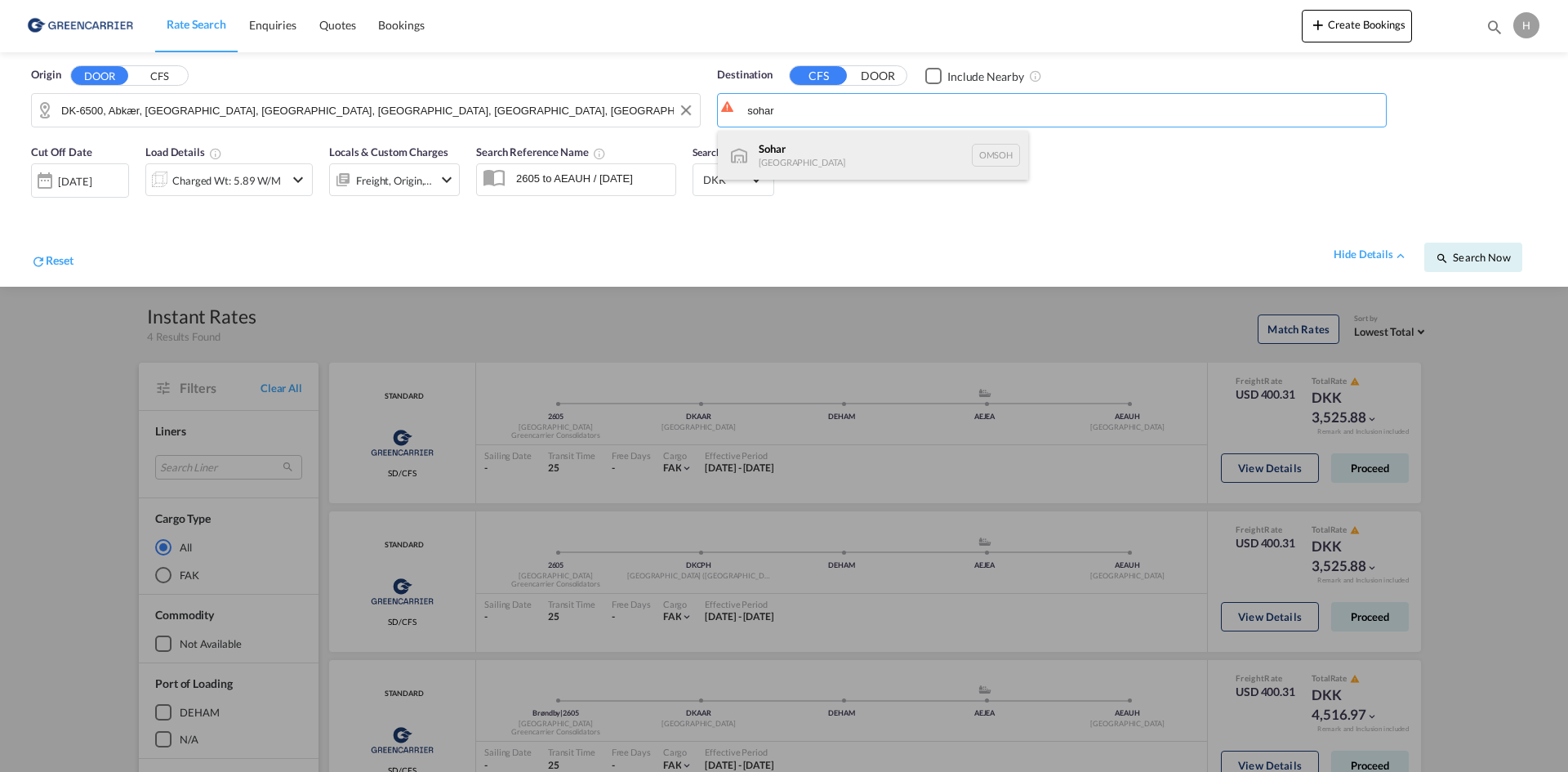
click at [801, 140] on div "Sohar [GEOGRAPHIC_DATA] [GEOGRAPHIC_DATA]" at bounding box center [873, 155] width 310 height 49
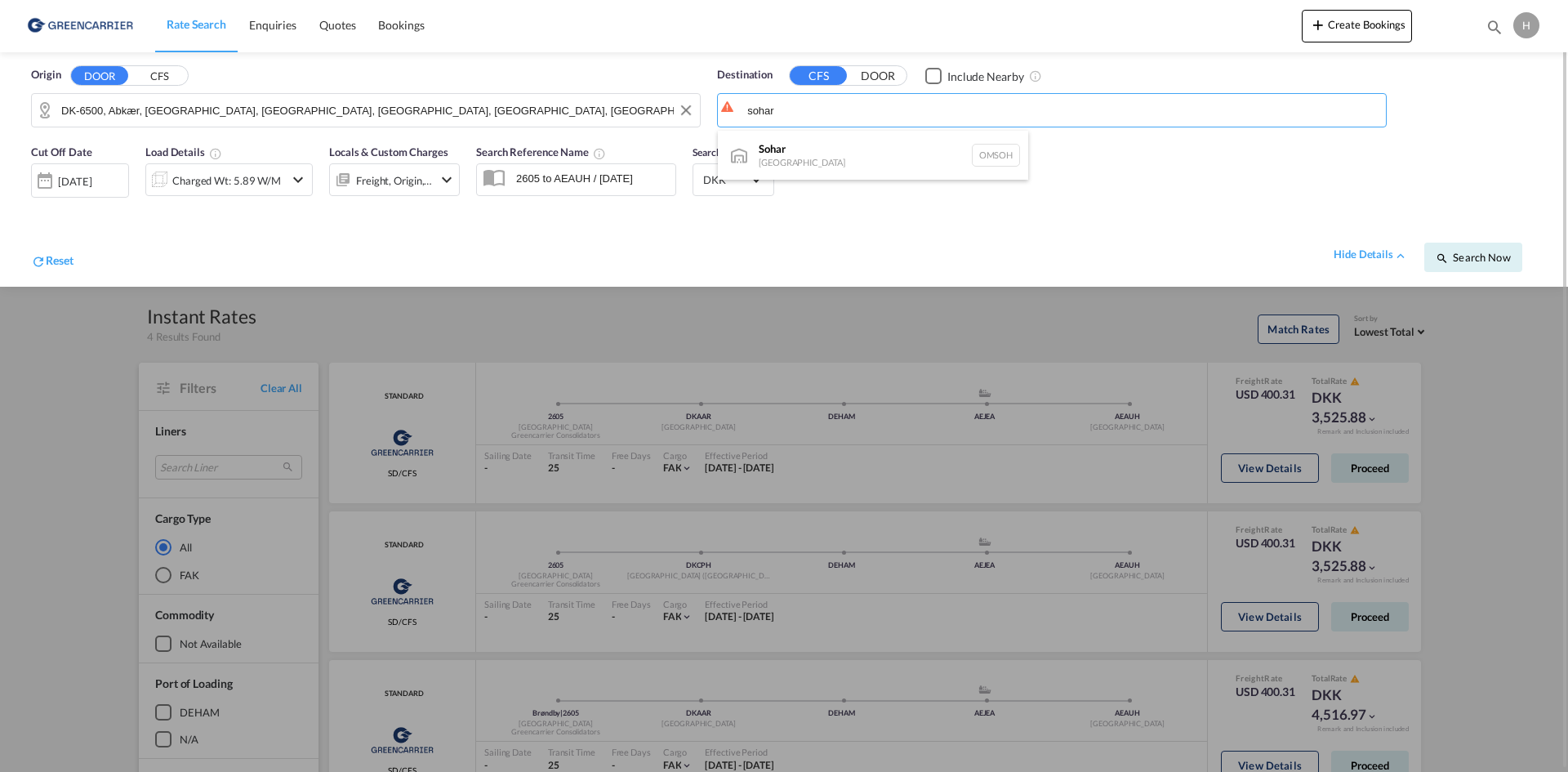
type input "Sohar, OMSOH"
click at [248, 174] on div "Charged Wt: 5.89 W/M" at bounding box center [227, 180] width 109 height 23
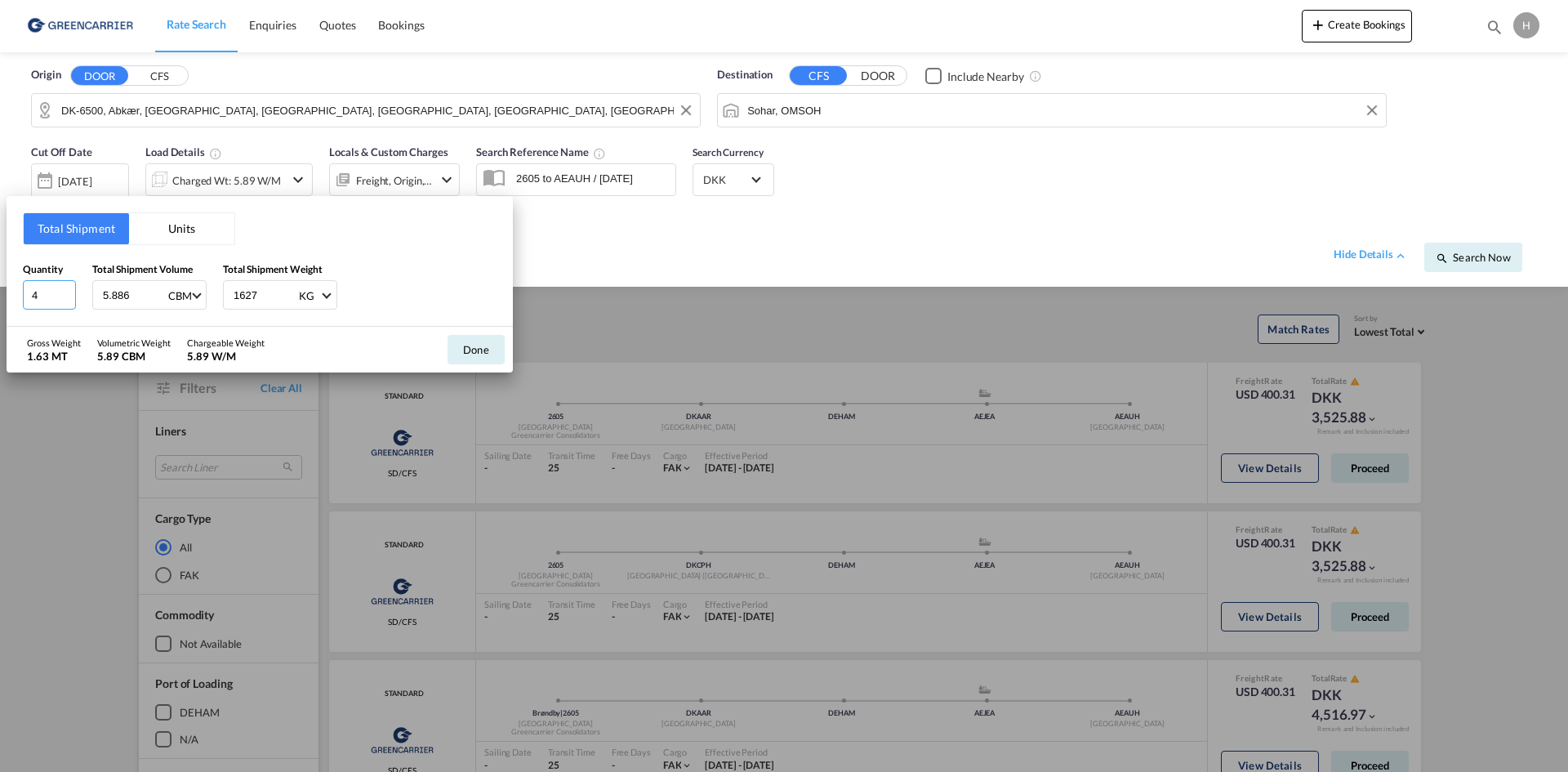
drag, startPoint x: 39, startPoint y: 299, endPoint x: 28, endPoint y: 296, distance: 11.4
click at [28, 296] on input "4" at bounding box center [49, 295] width 53 height 29
type input "8.76"
type input "612"
click at [474, 342] on button "Done" at bounding box center [475, 349] width 57 height 29
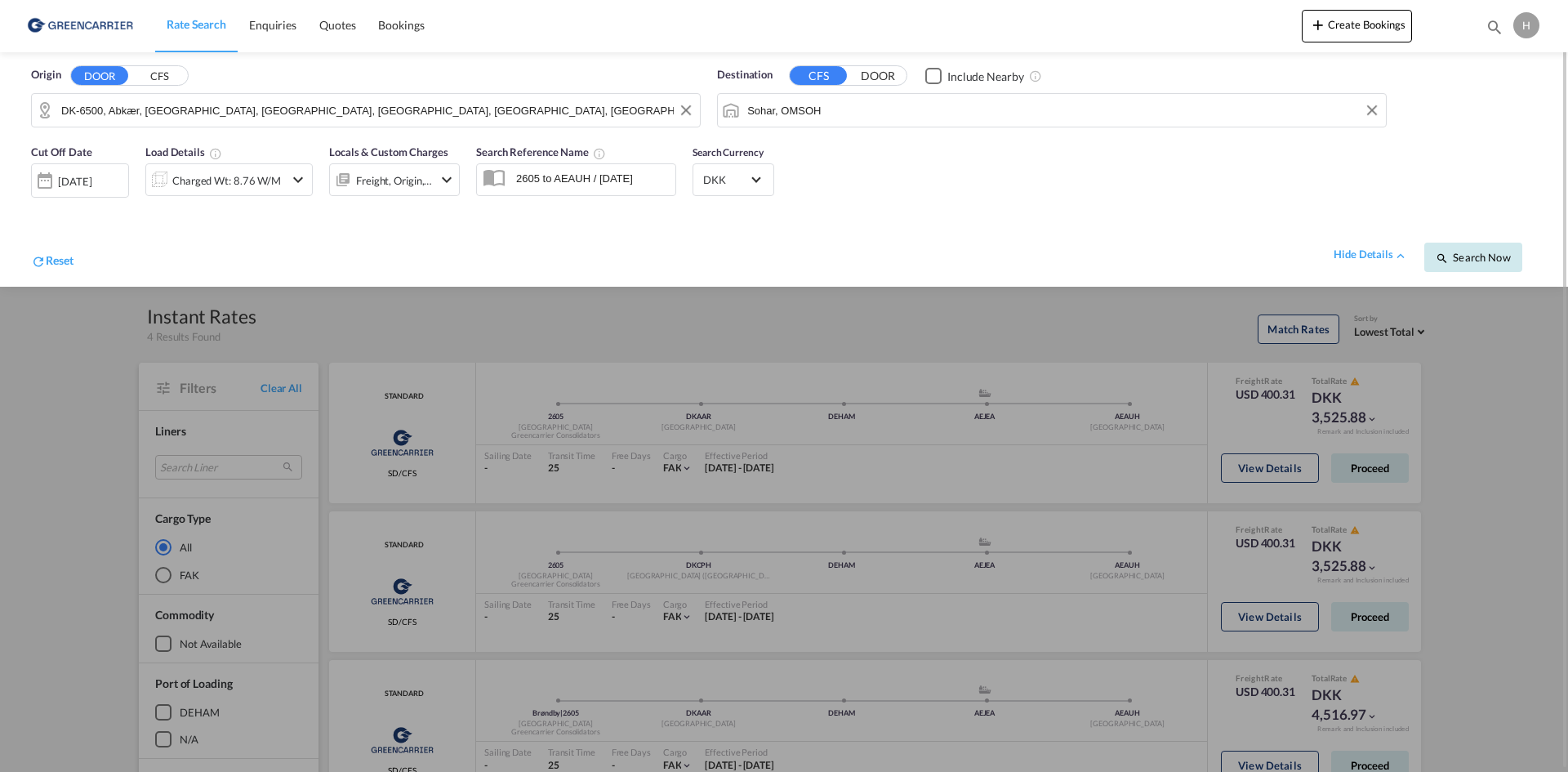
click at [1459, 269] on button "Search Now" at bounding box center [1472, 257] width 98 height 29
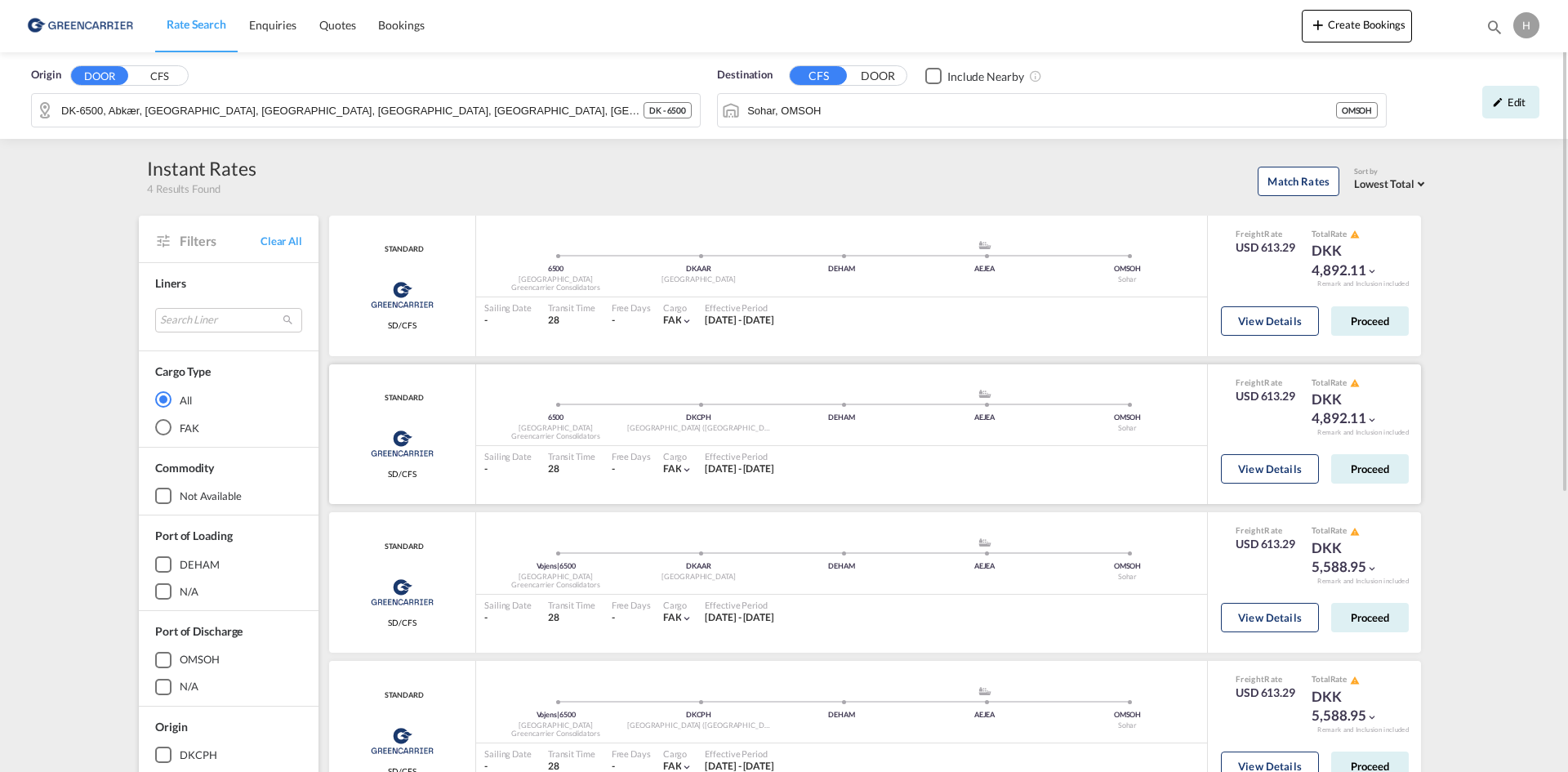
scroll to position [163, 0]
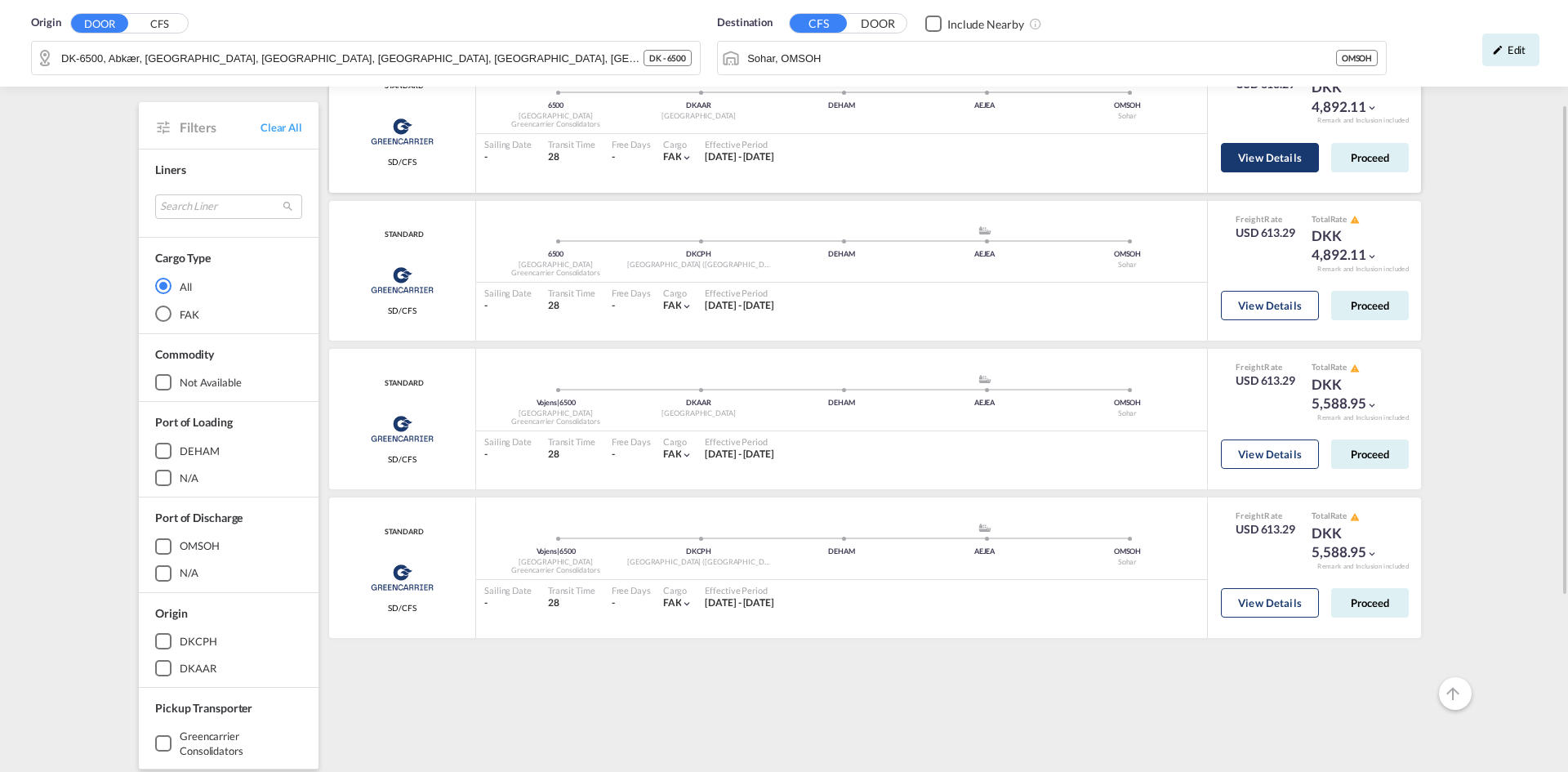
click at [1301, 161] on button "View Details" at bounding box center [1269, 157] width 98 height 29
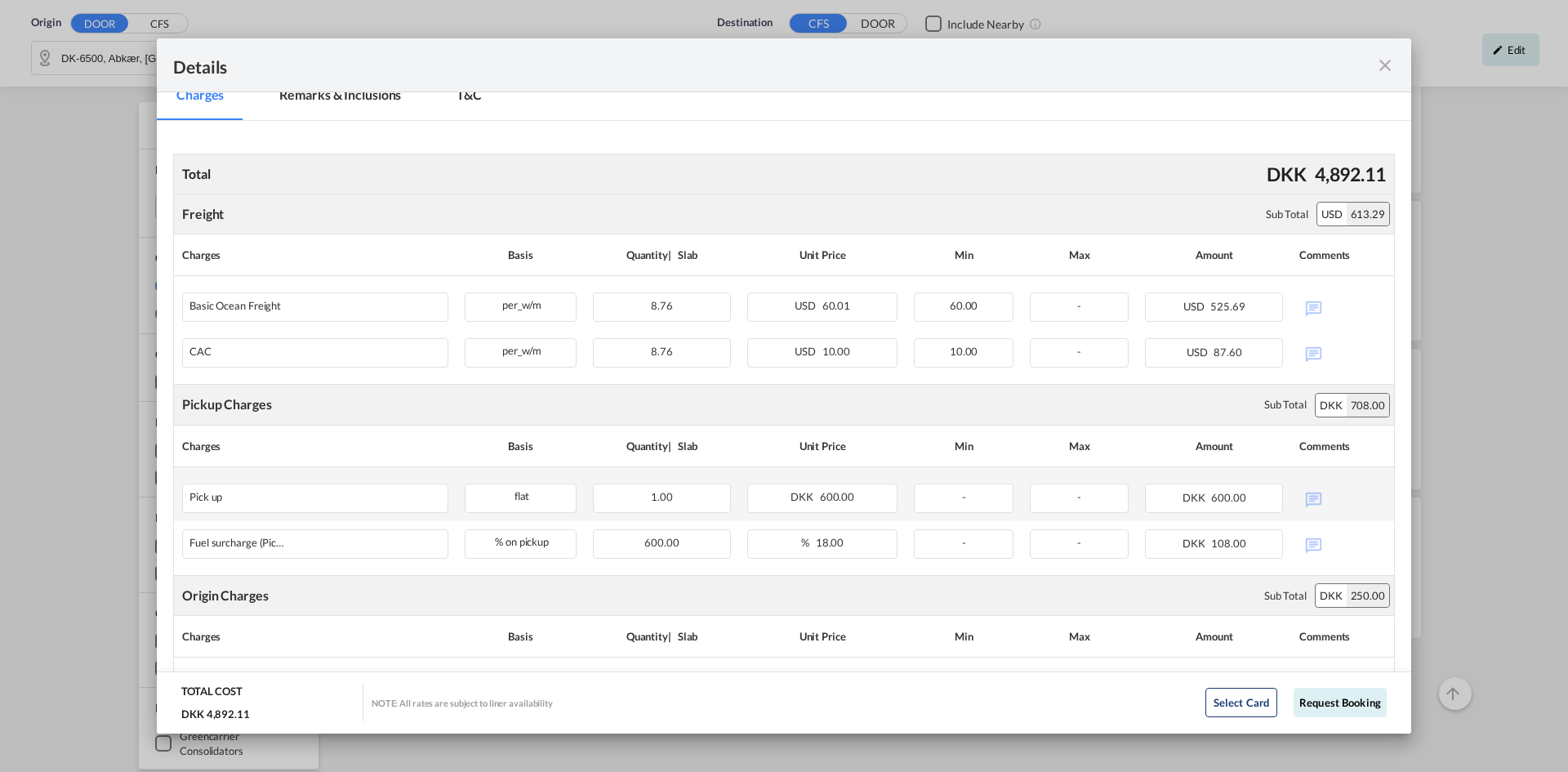
scroll to position [266, 0]
